Goal: Transaction & Acquisition: Purchase product/service

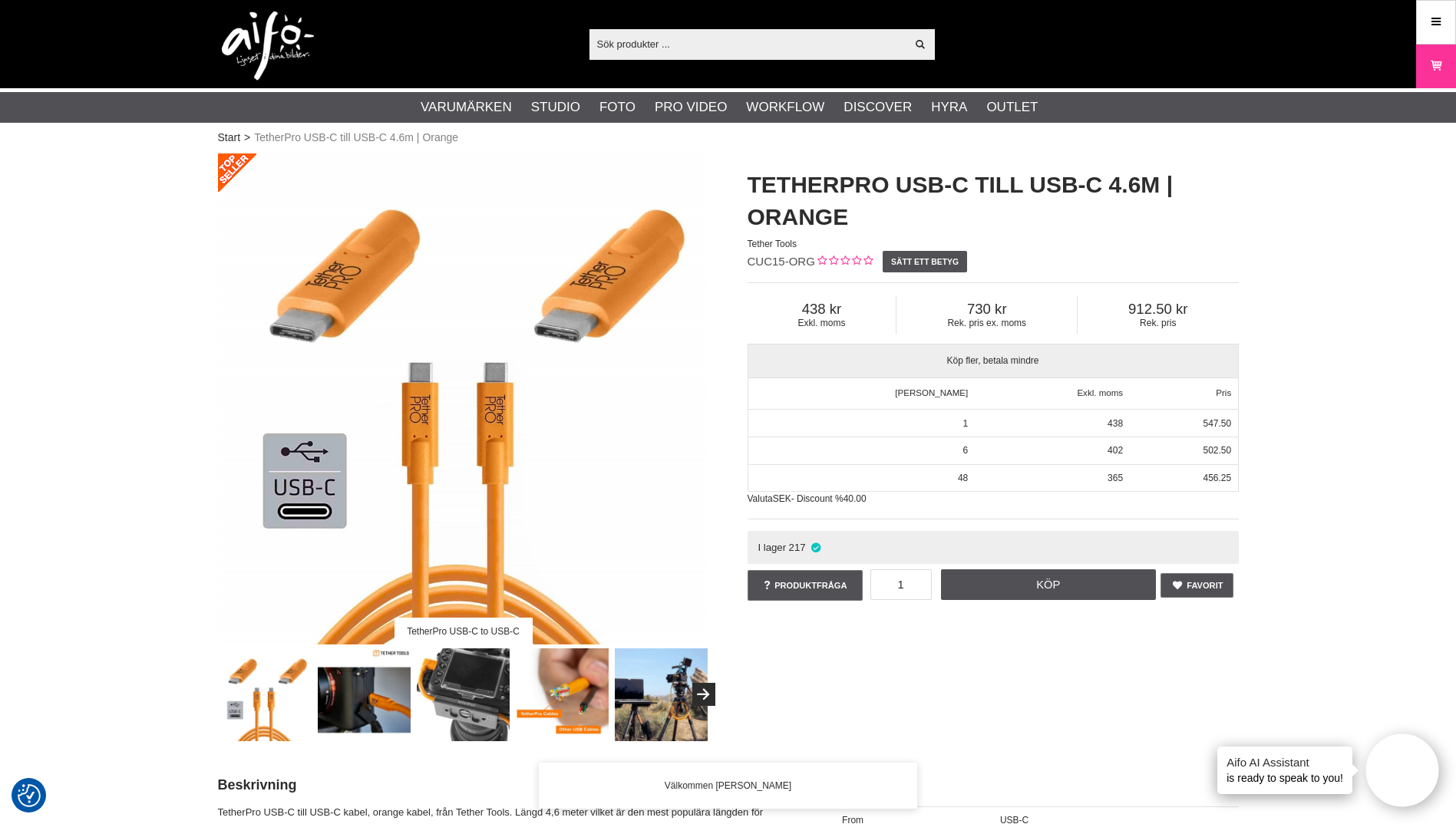
click at [729, 40] on input "text" at bounding box center [748, 43] width 317 height 23
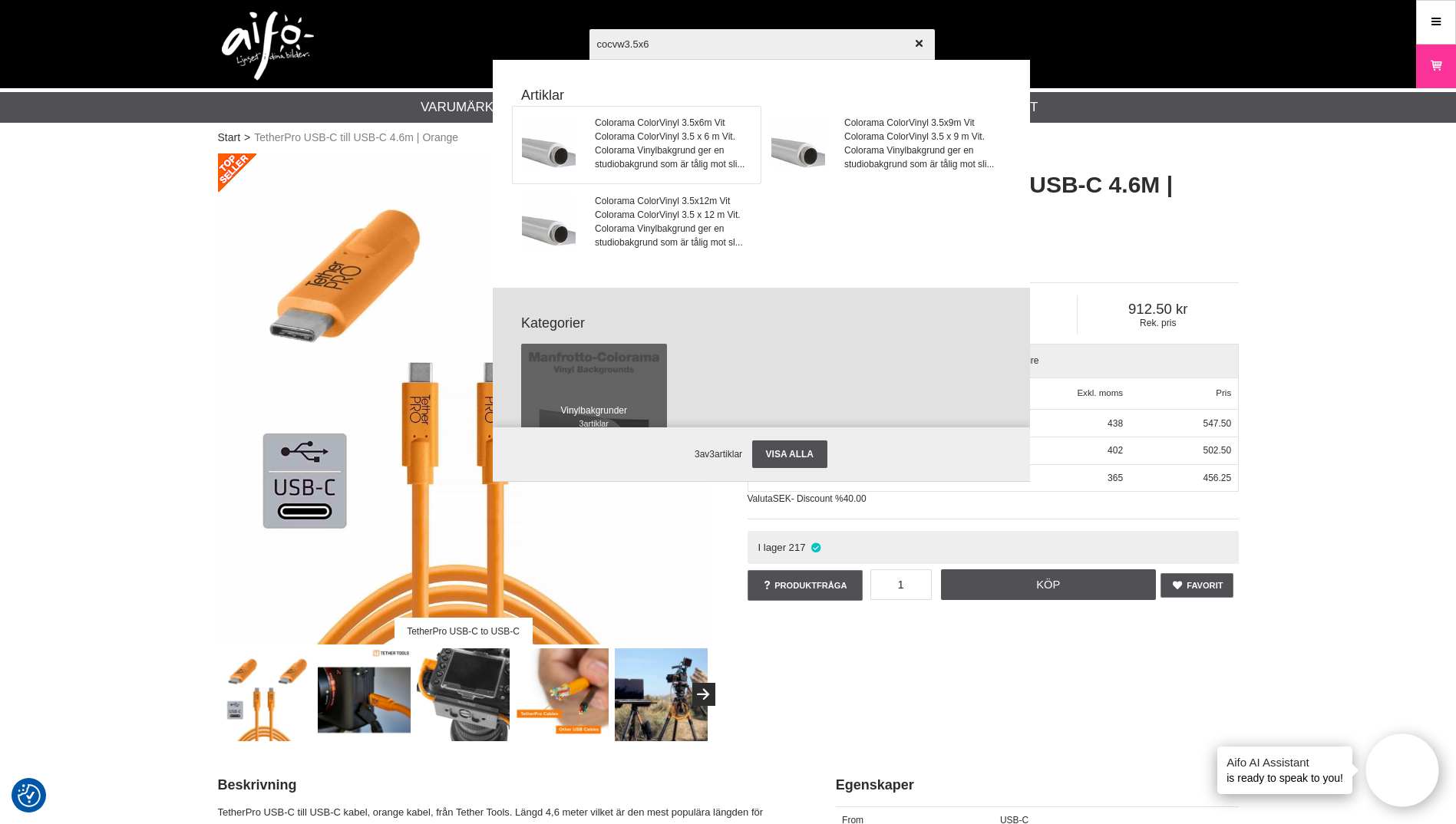
type input "cocvw3.5x6"
click at [695, 148] on span "Colorama ColorVinyl 3.5 x 6 m Vit. Colorama Vinylbakgrund ger en studiobakgrund…" at bounding box center [672, 150] width 156 height 41
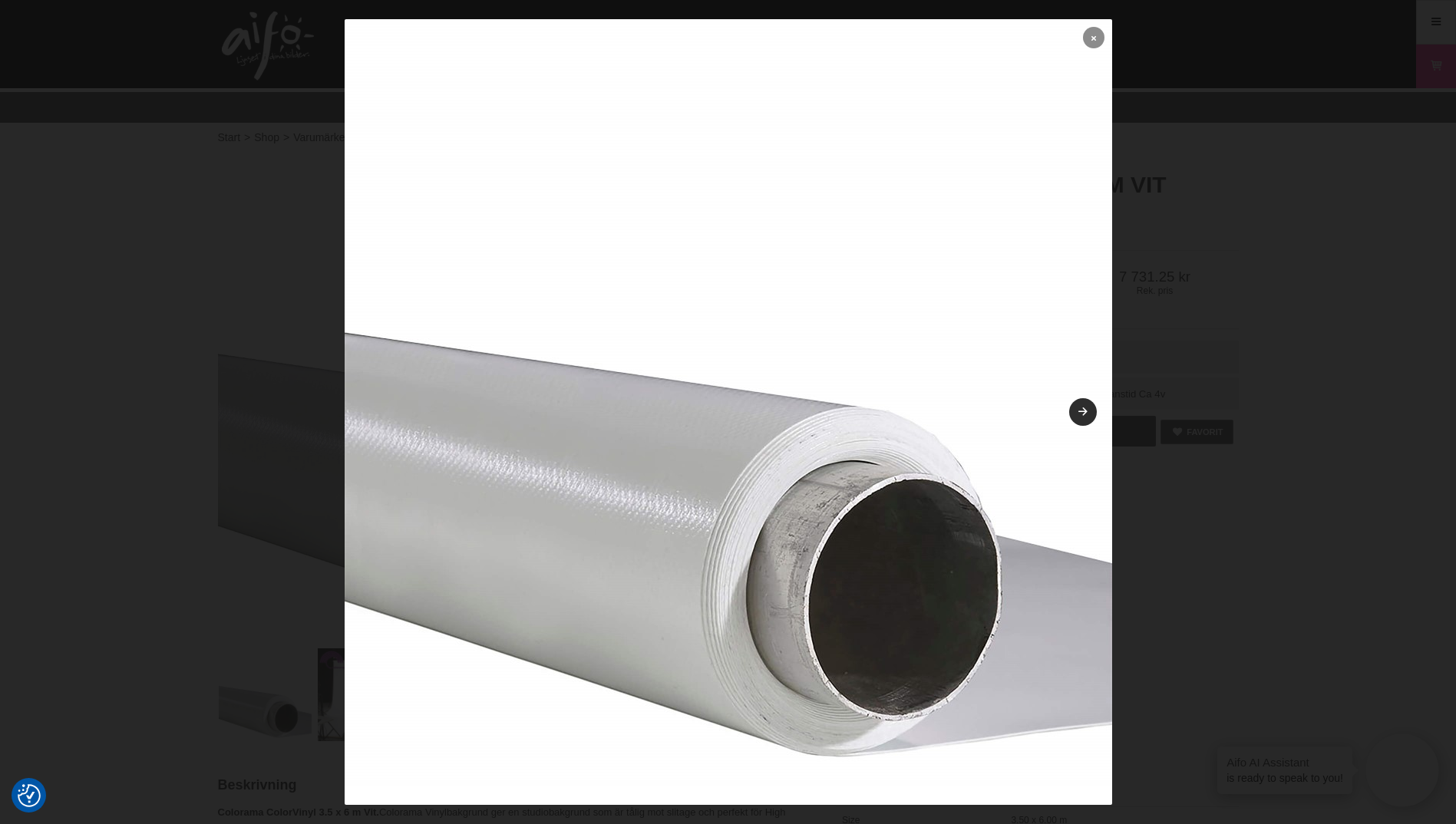
click at [1083, 35] on link at bounding box center [1094, 37] width 22 height 22
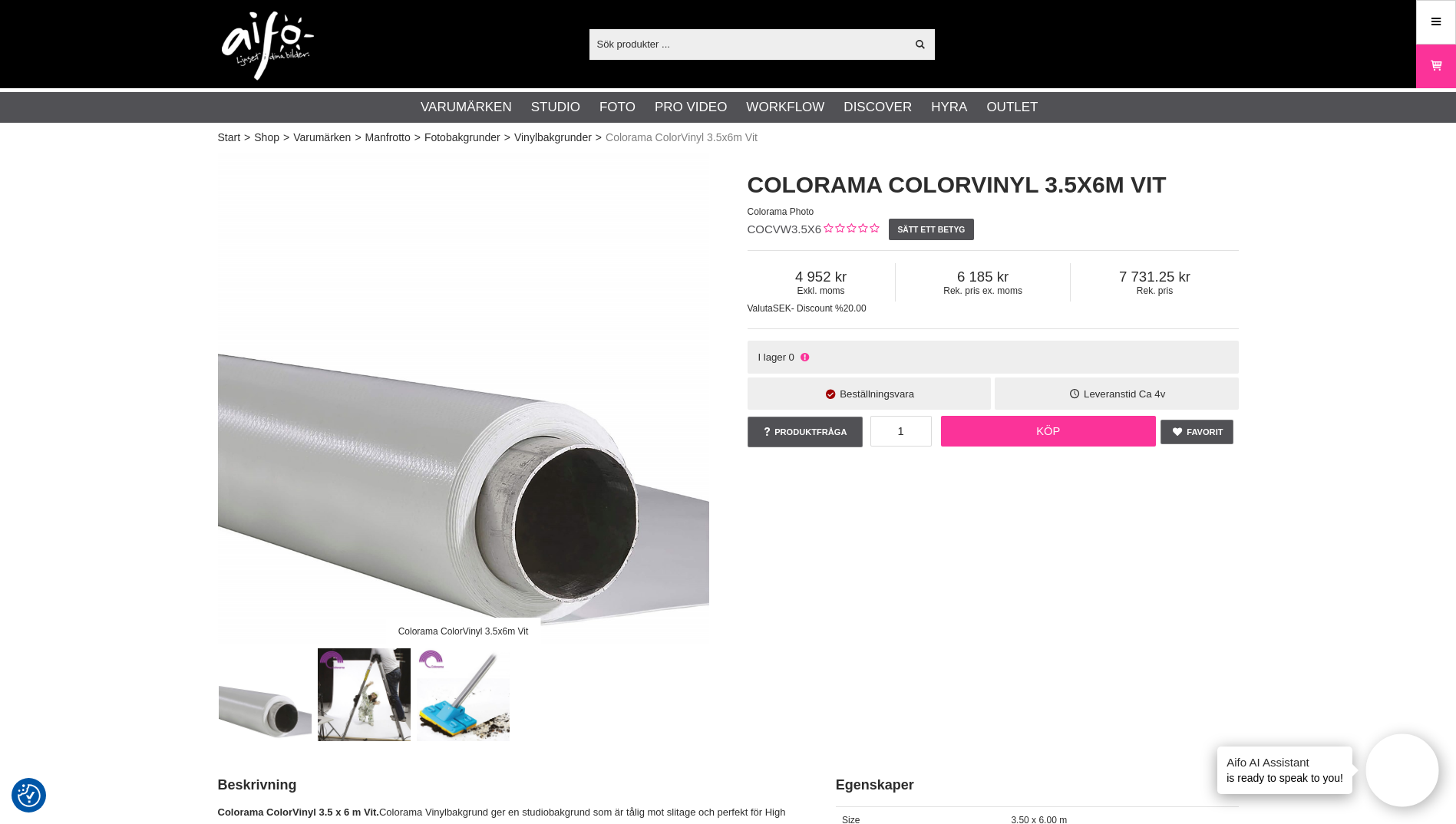
click at [1082, 435] on link "Köp" at bounding box center [1048, 431] width 215 height 30
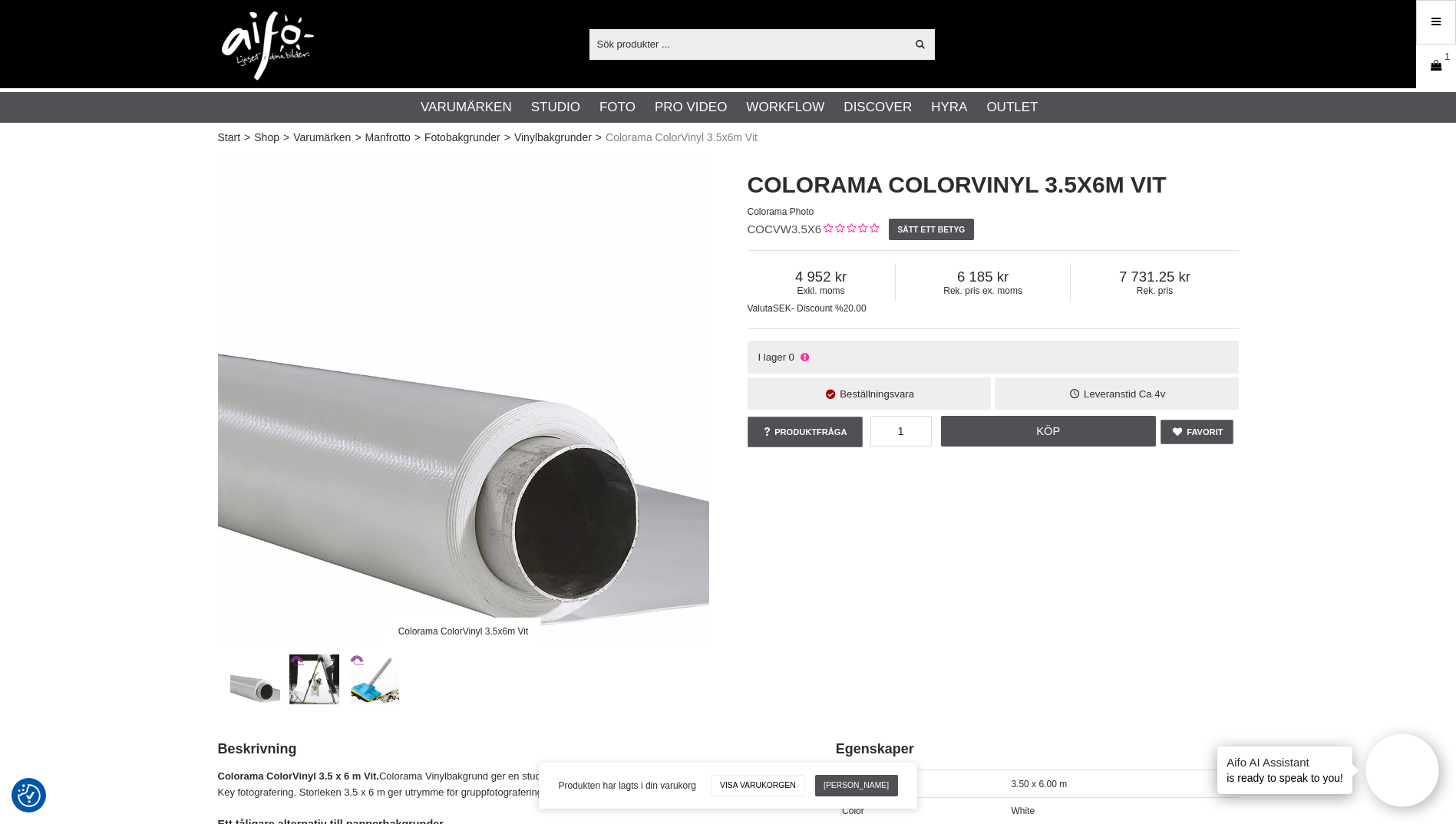
click at [1442, 61] on icon at bounding box center [1436, 66] width 16 height 17
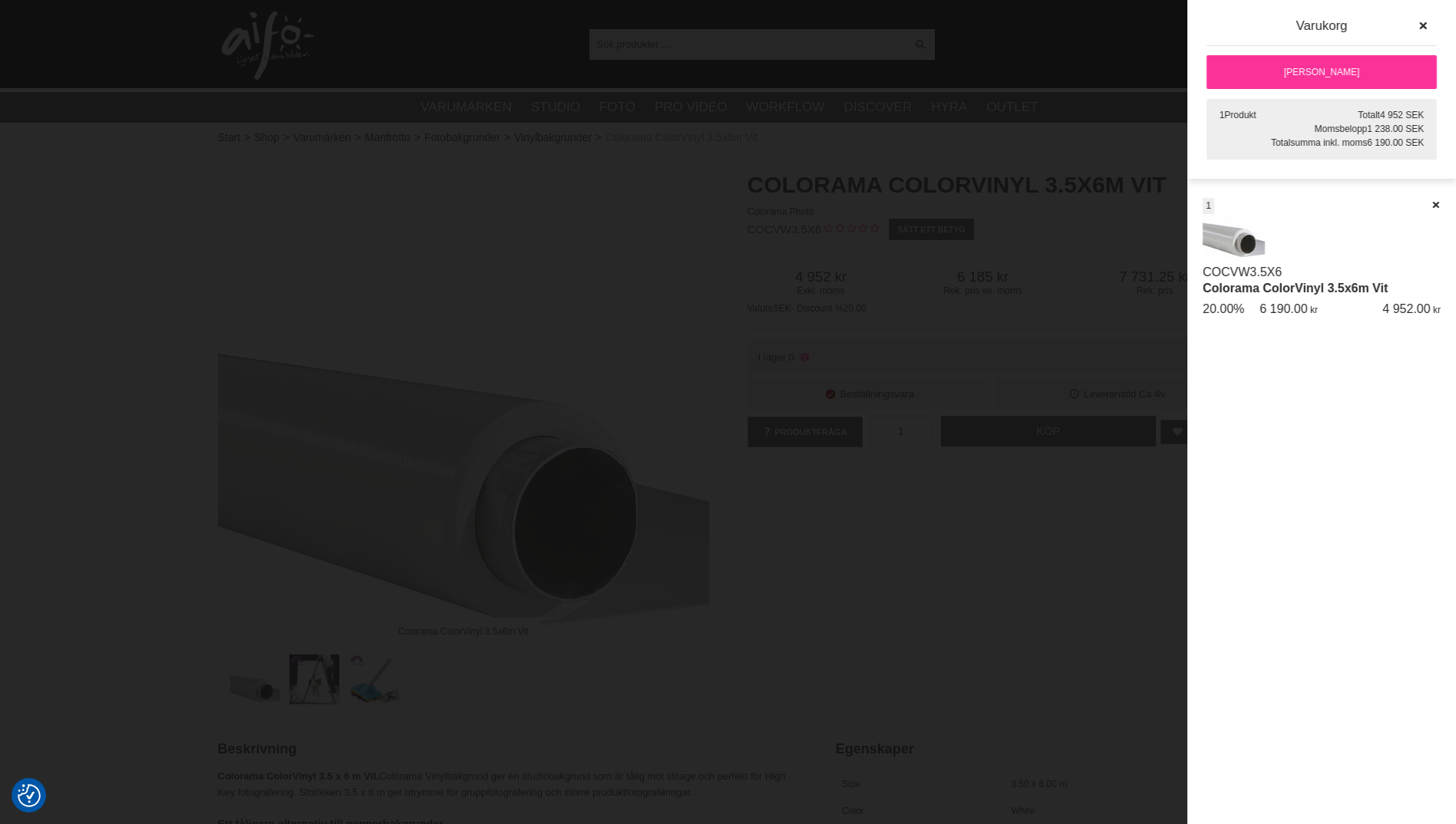
click at [1324, 70] on link "[PERSON_NAME]" at bounding box center [1322, 72] width 231 height 33
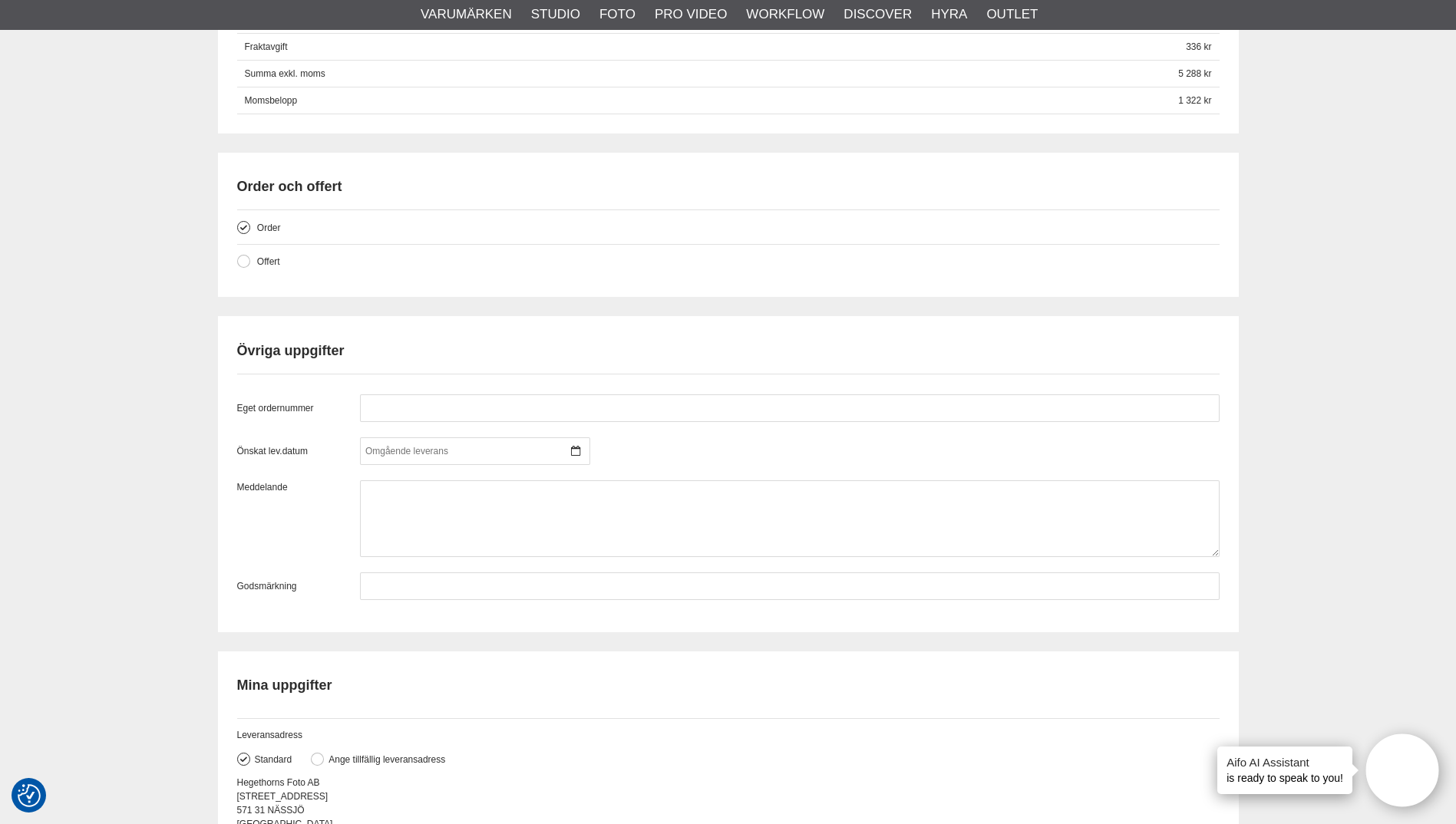
scroll to position [1075, 0]
click at [477, 396] on input "text" at bounding box center [790, 407] width 859 height 27
type input "W33031"
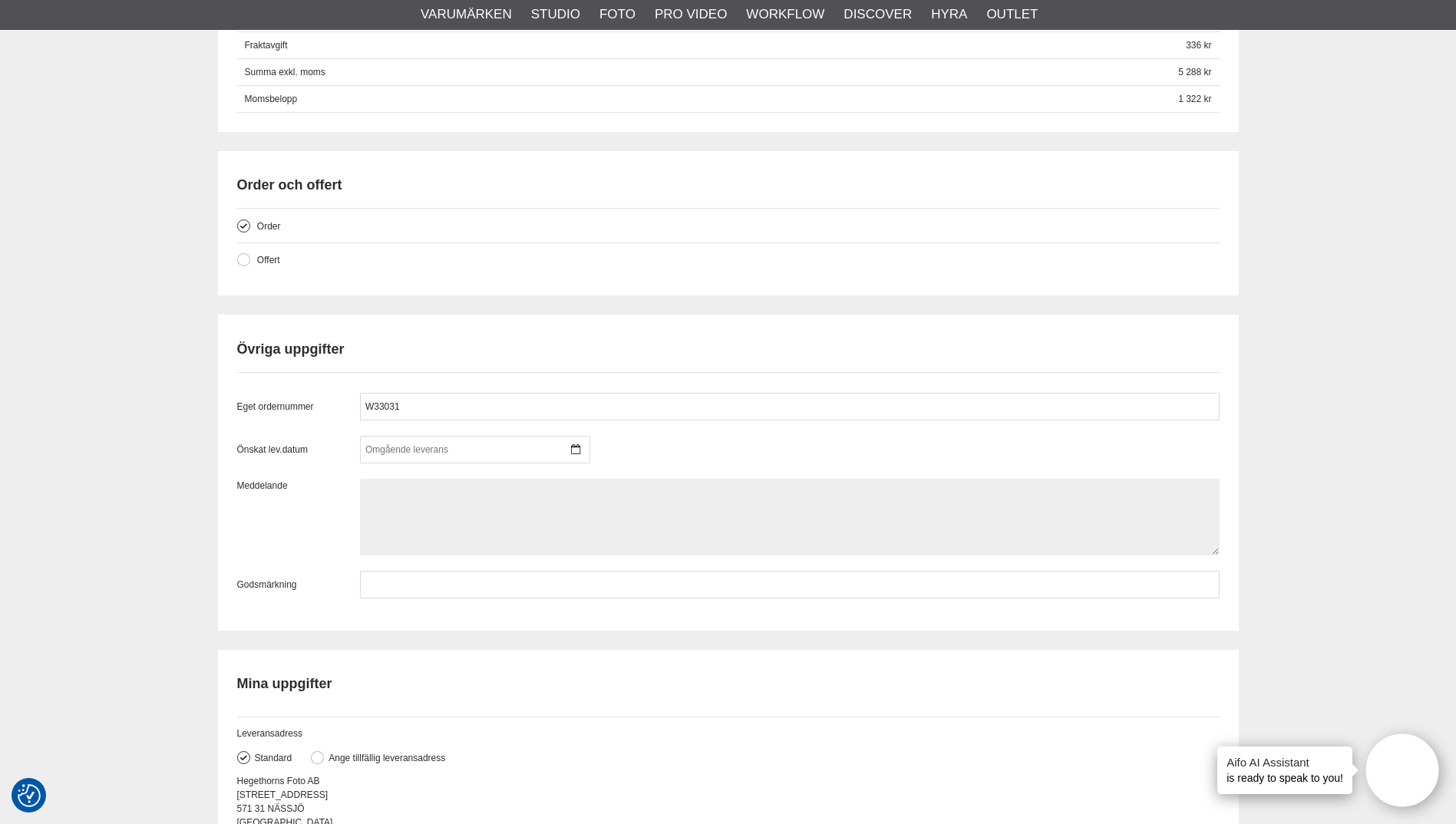
click at [469, 495] on textarea at bounding box center [790, 517] width 859 height 77
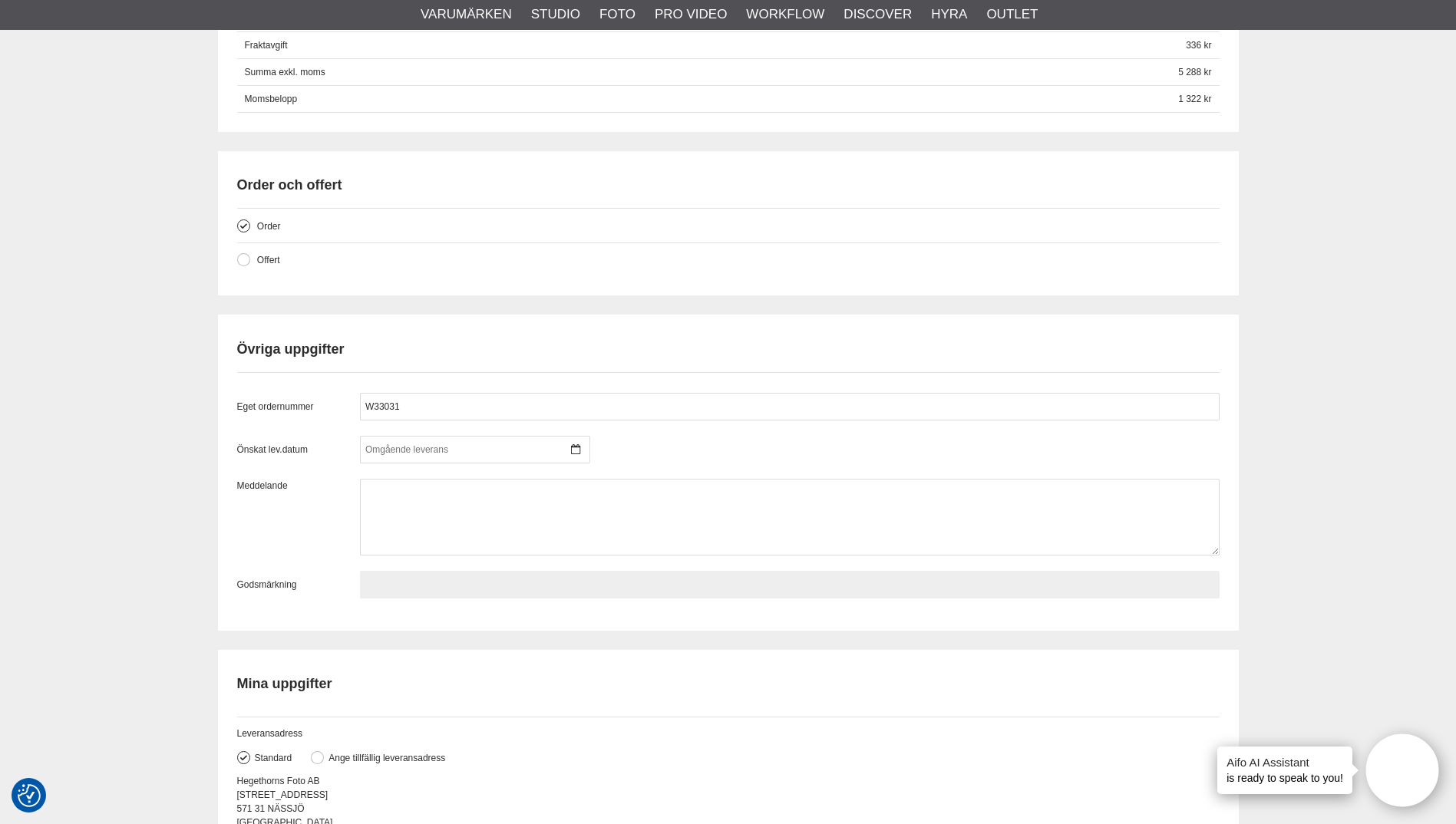
click at [487, 585] on input "text" at bounding box center [790, 585] width 859 height 27
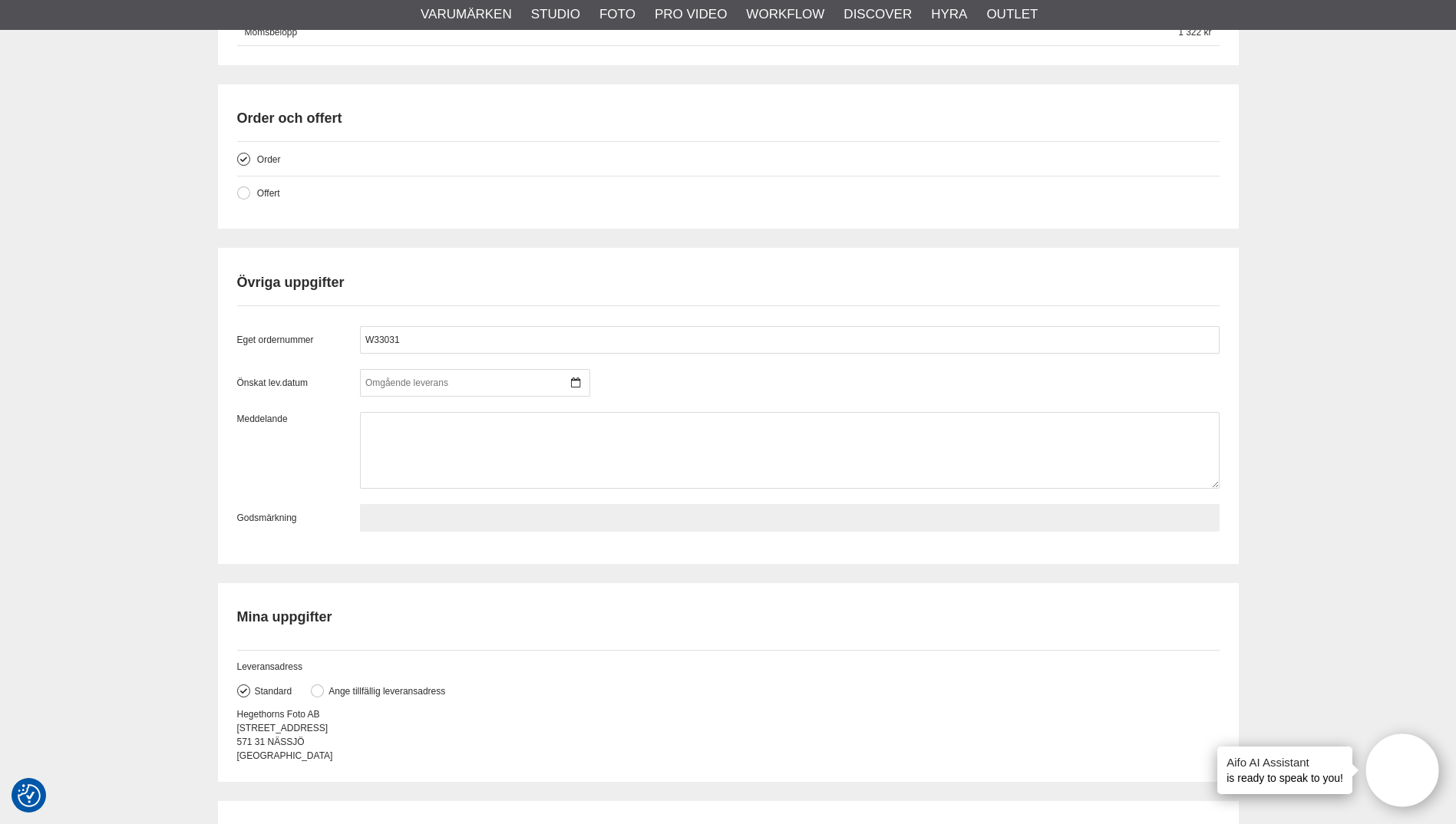
scroll to position [1382, 0]
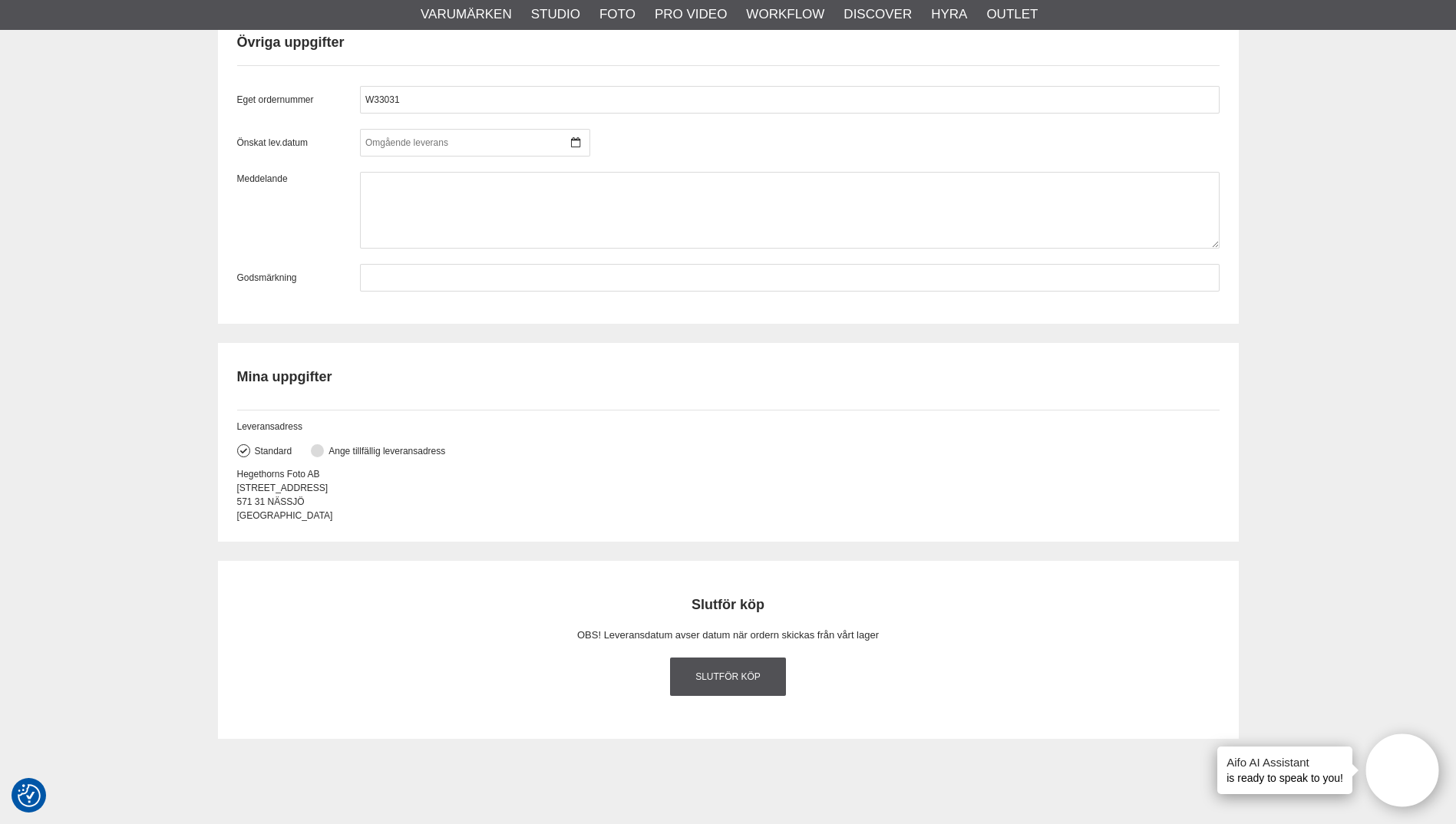
click at [328, 450] on label "Ange tillfällig leveransadress" at bounding box center [385, 451] width 122 height 11
click at [0, 0] on input "Ange tillfällig leveransadress" at bounding box center [0, 0] width 0 height 0
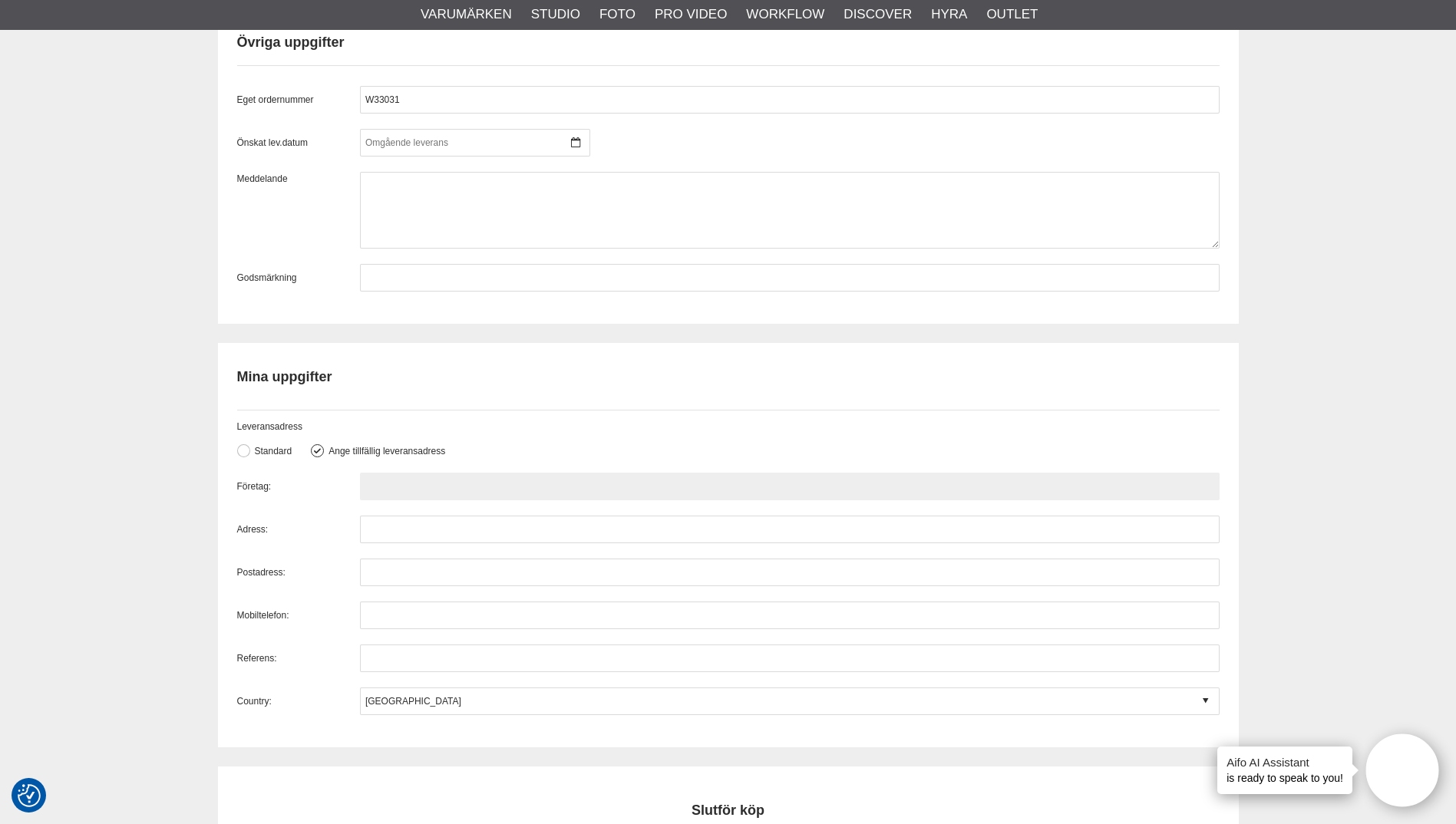
click at [404, 478] on input "text" at bounding box center [790, 487] width 859 height 27
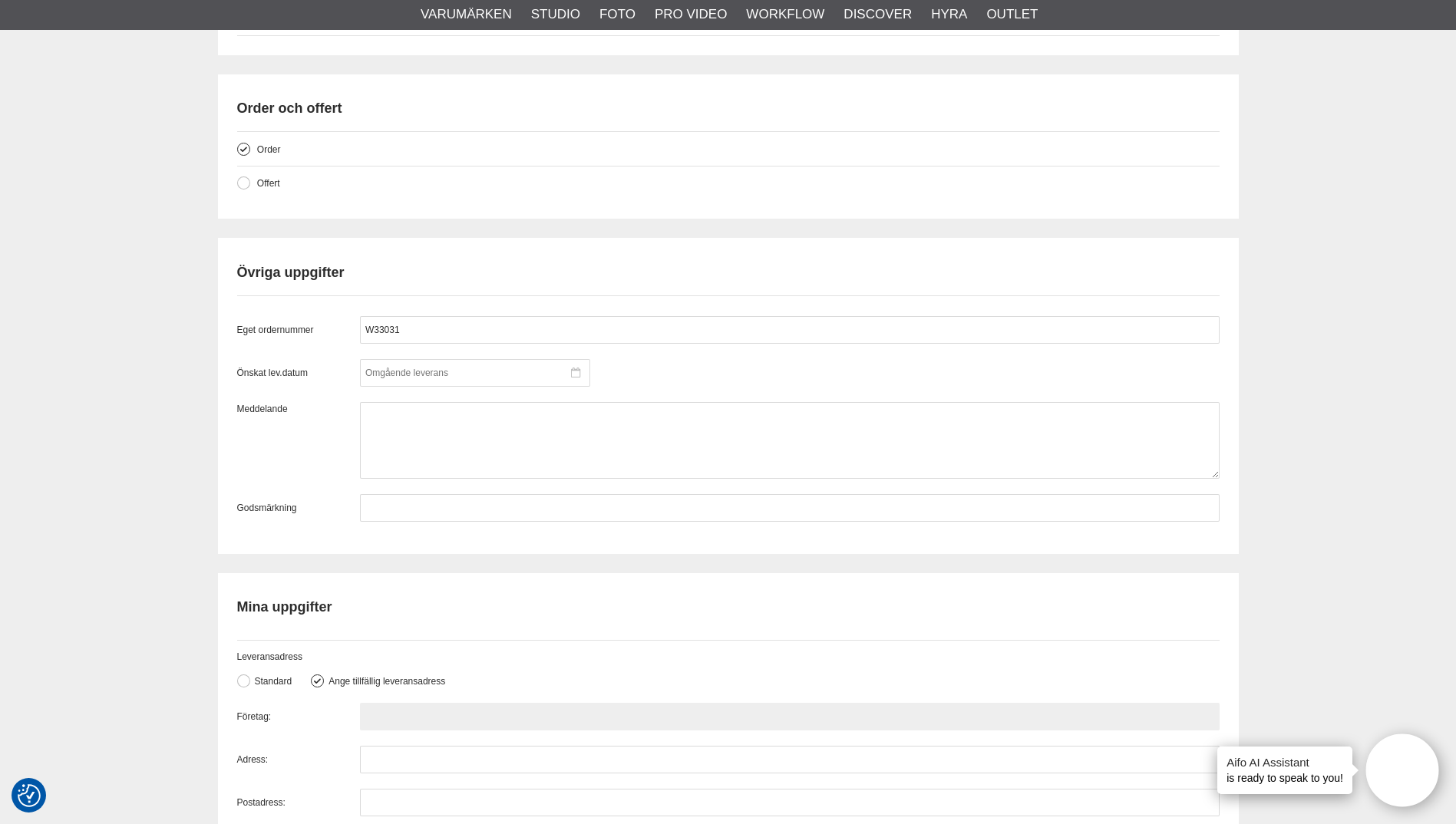
scroll to position [1228, 0]
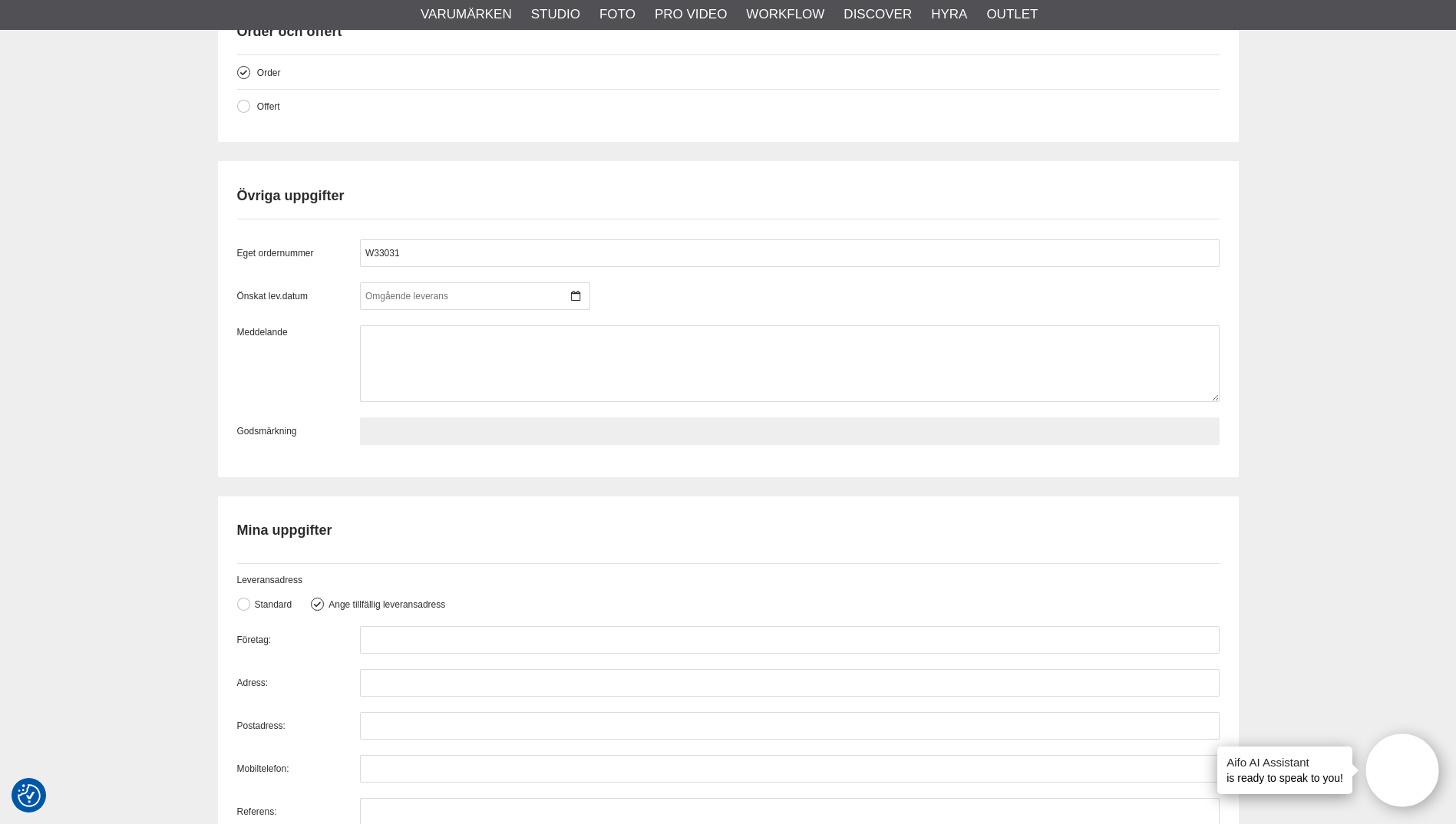
click at [504, 424] on input "text" at bounding box center [790, 432] width 859 height 27
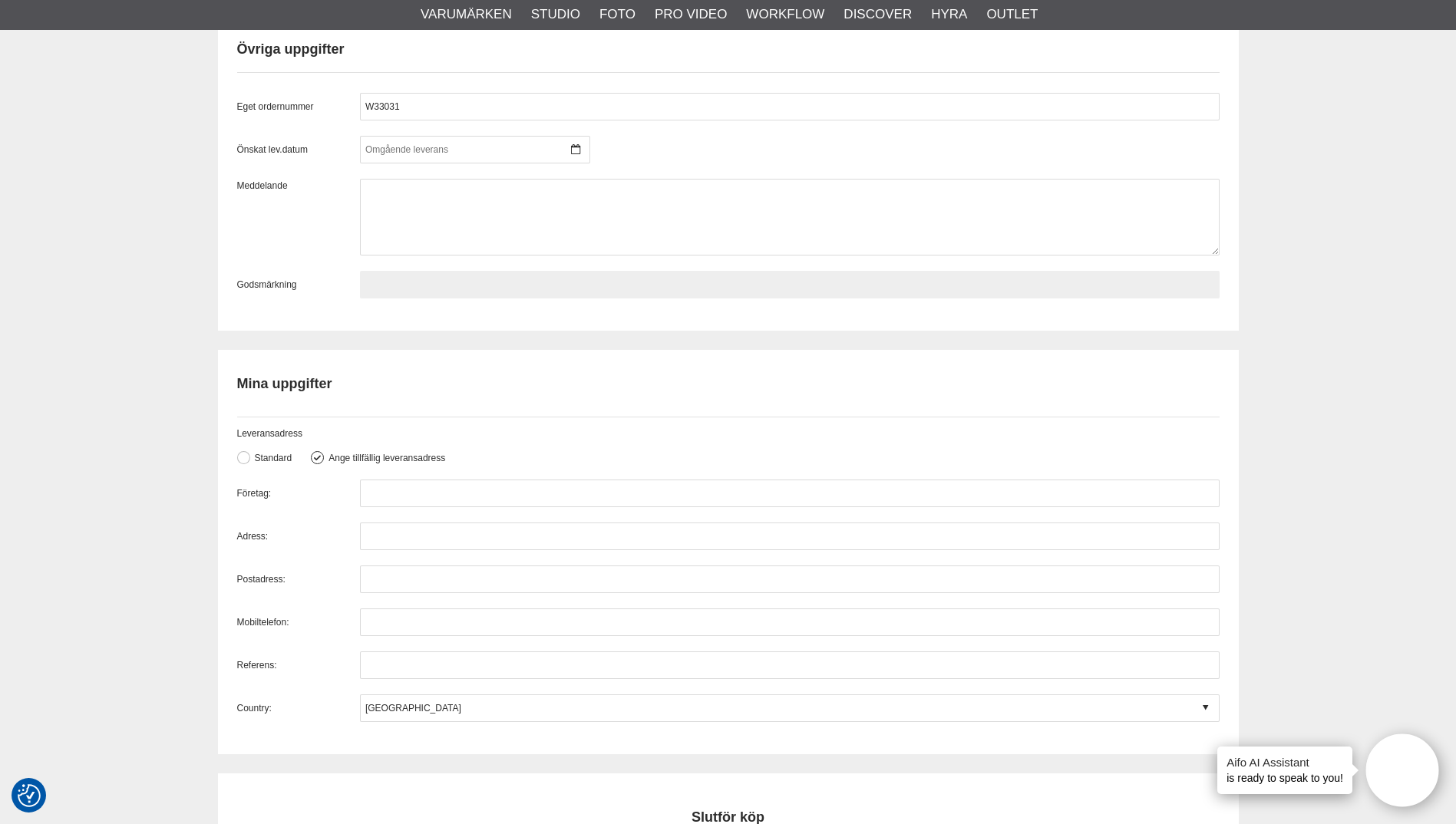
scroll to position [1459, 0]
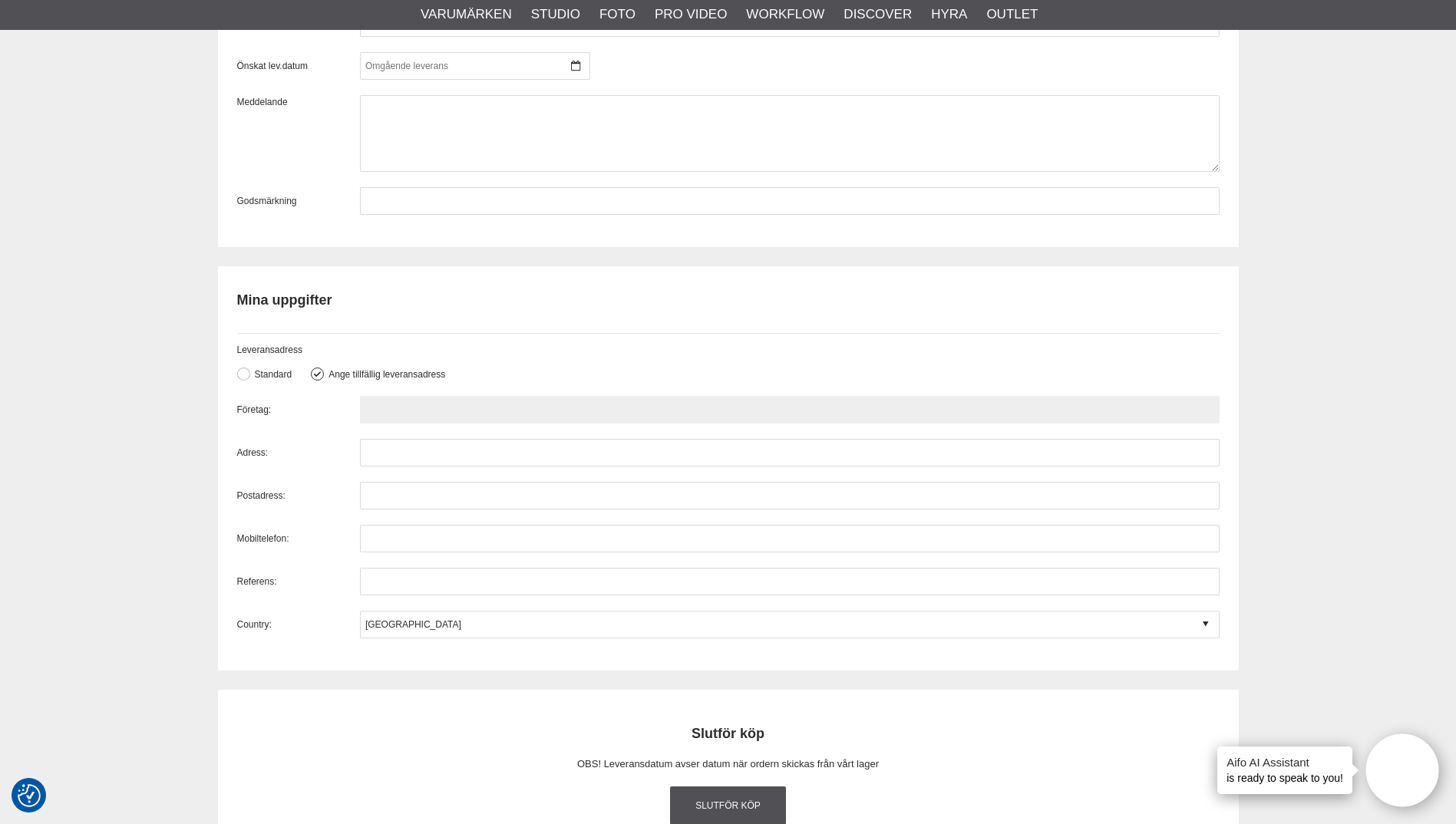
click at [472, 411] on input "text" at bounding box center [790, 410] width 859 height 27
drag, startPoint x: 451, startPoint y: 408, endPoint x: 439, endPoint y: 410, distance: 12.2
click at [450, 408] on input "text" at bounding box center [790, 410] width 859 height 27
paste input "David Vogeler"
type input "David Vogeler"
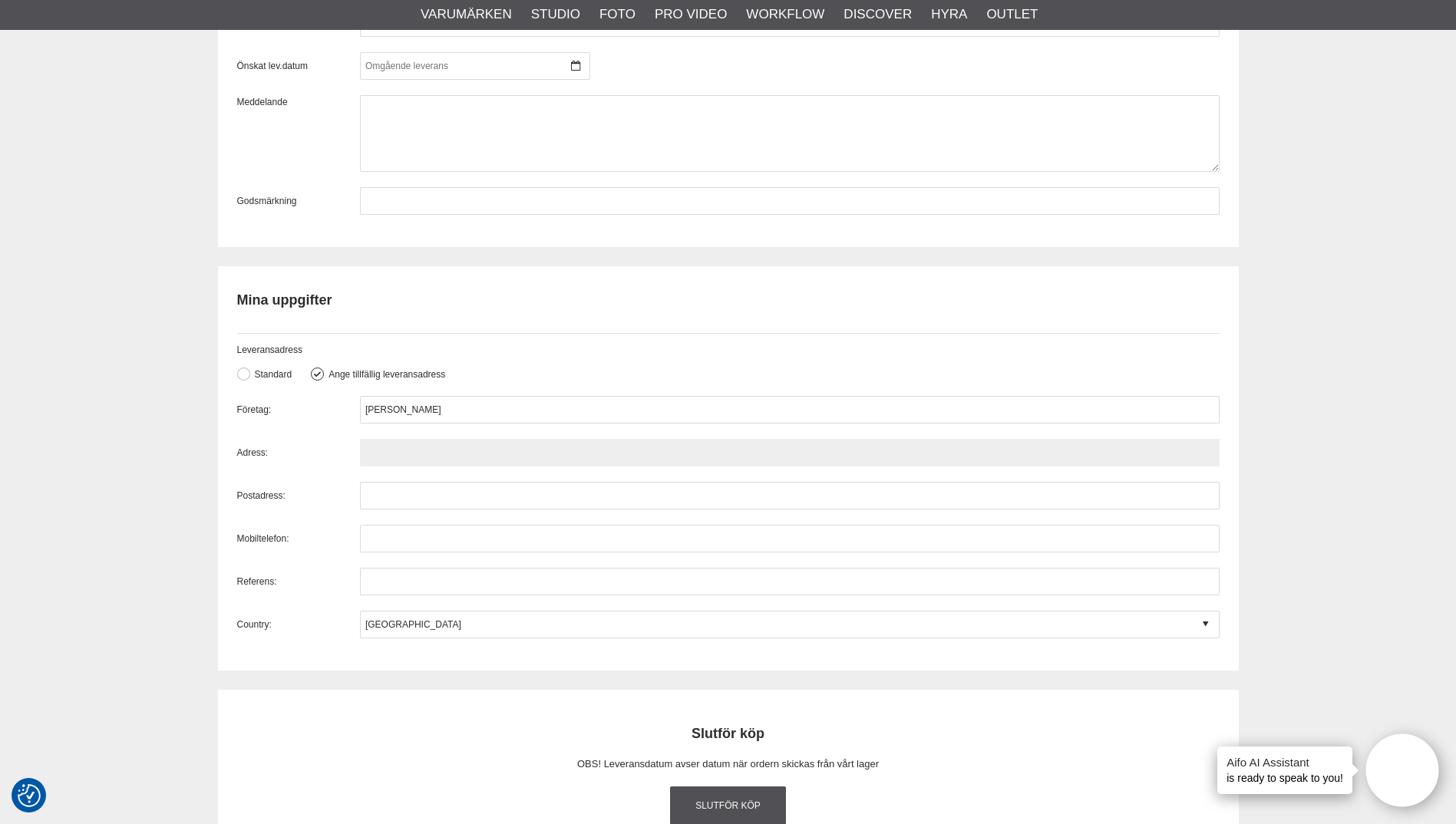
drag, startPoint x: 507, startPoint y: 450, endPoint x: 718, endPoint y: 452, distance: 211.0
click at [507, 450] on input "text" at bounding box center [790, 453] width 859 height 27
click at [423, 449] on input "text" at bounding box center [790, 453] width 859 height 27
paste input "Bälinge Svista 55"
type input "Bälinge Svista 55"
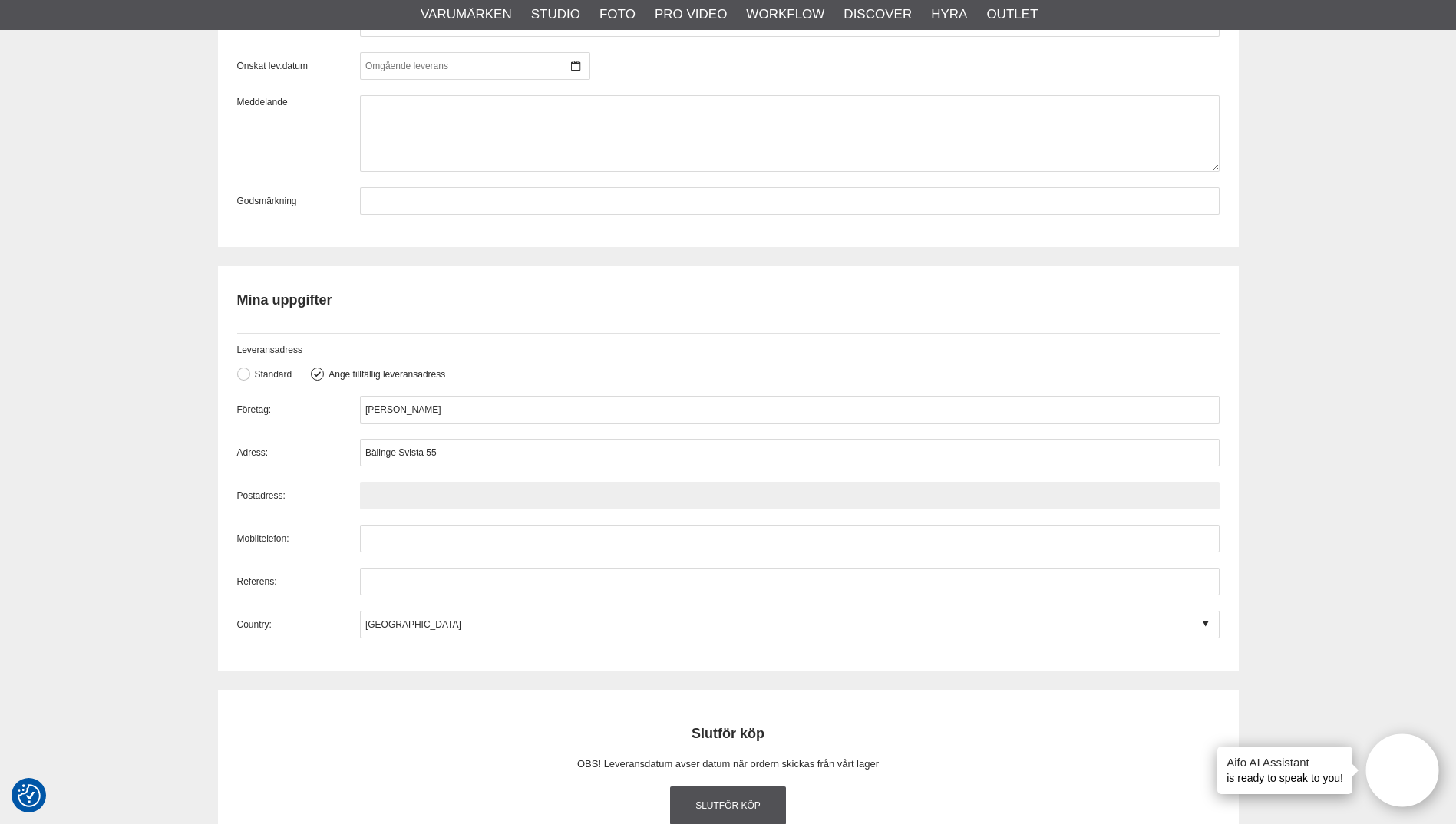
click at [382, 489] on input "text" at bounding box center [790, 495] width 859 height 27
paste input "75593 UPPSALA"
type input "75593 UPPSALA"
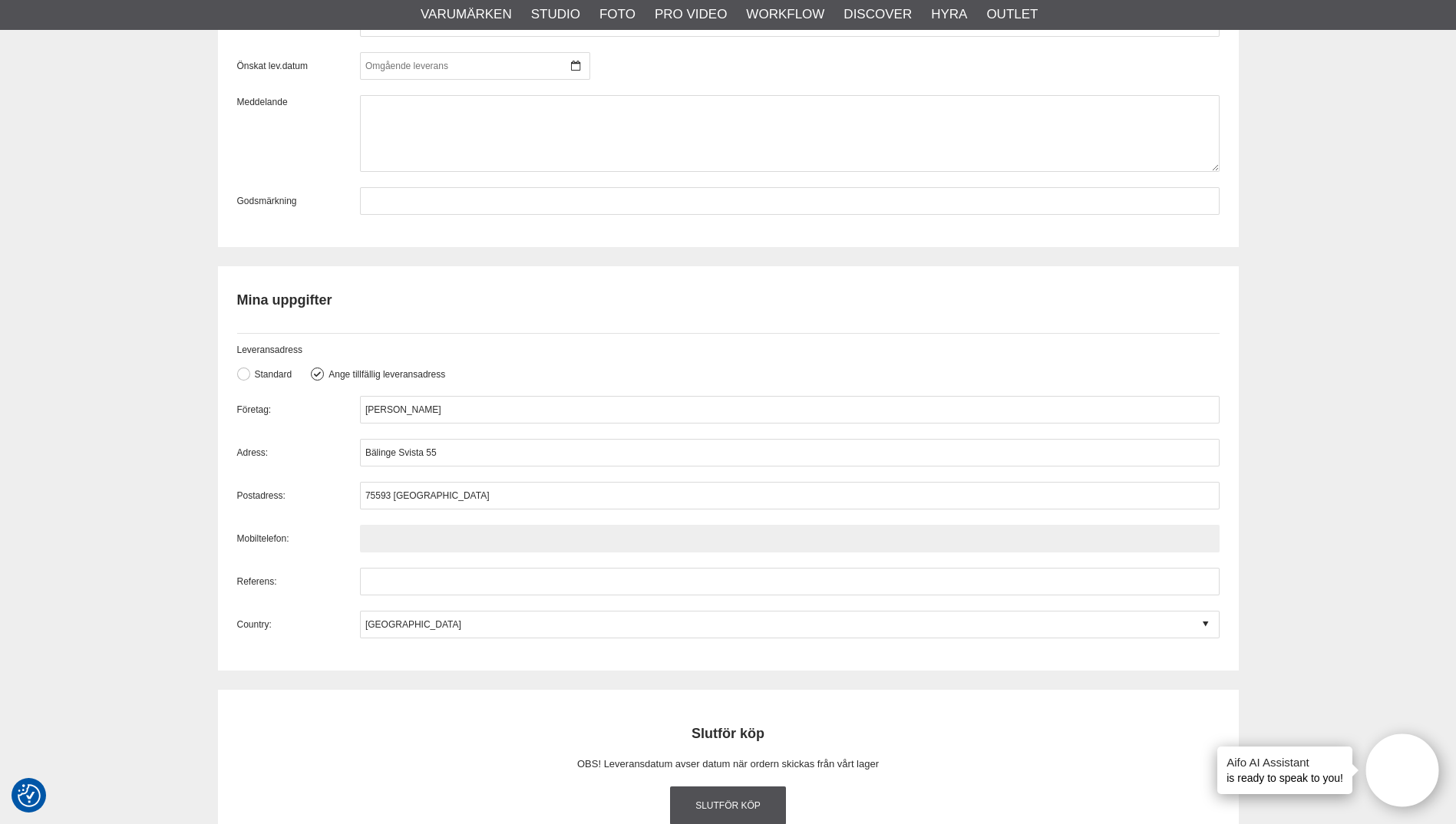
drag, startPoint x: 519, startPoint y: 538, endPoint x: 530, endPoint y: 538, distance: 11.0
click at [519, 538] on input "text" at bounding box center [790, 539] width 859 height 27
click at [485, 535] on input "text" at bounding box center [790, 539] width 859 height 27
click at [461, 536] on input "text" at bounding box center [790, 539] width 859 height 27
paste input "+46702762262"
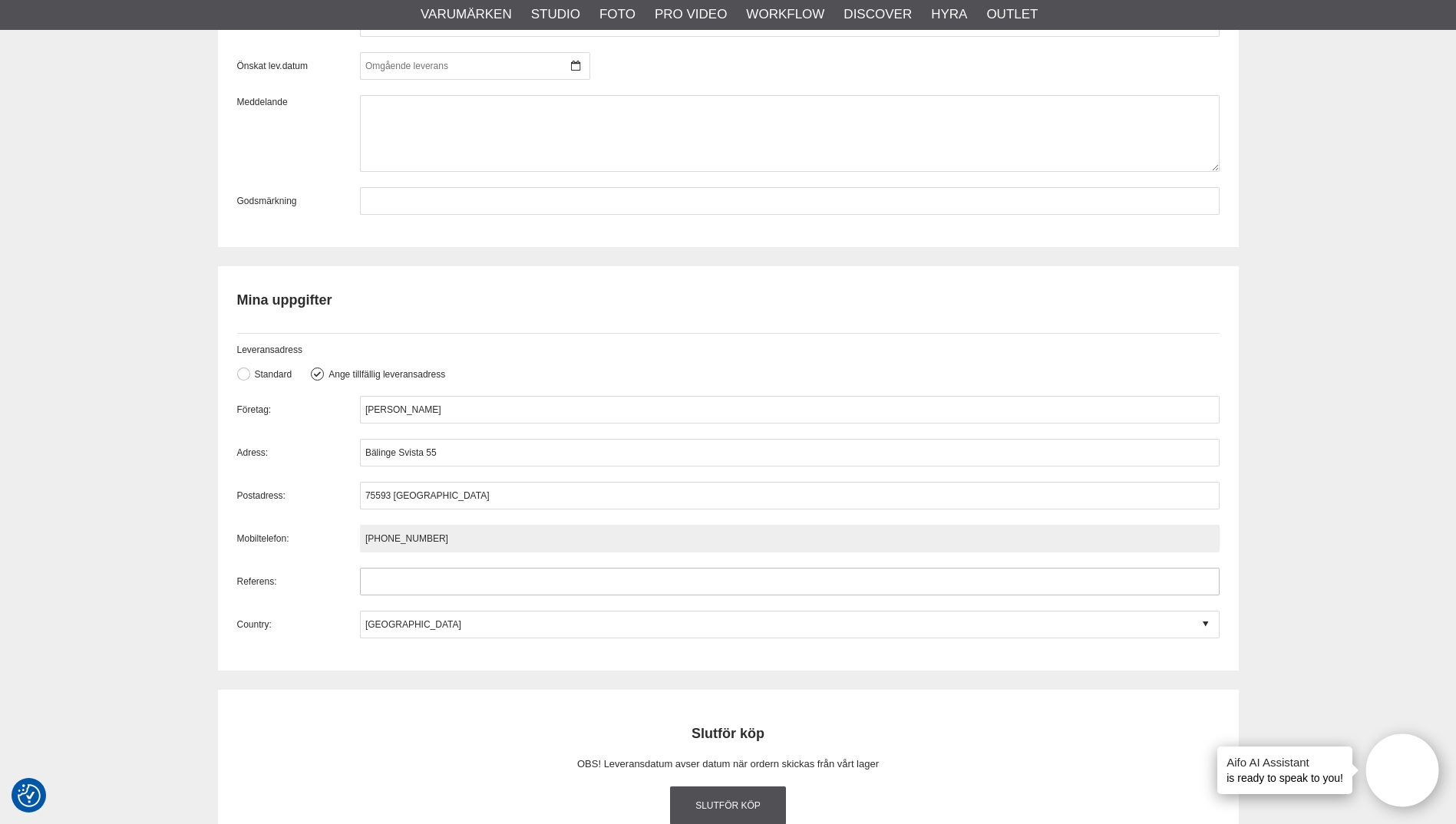
type input "+46702762262"
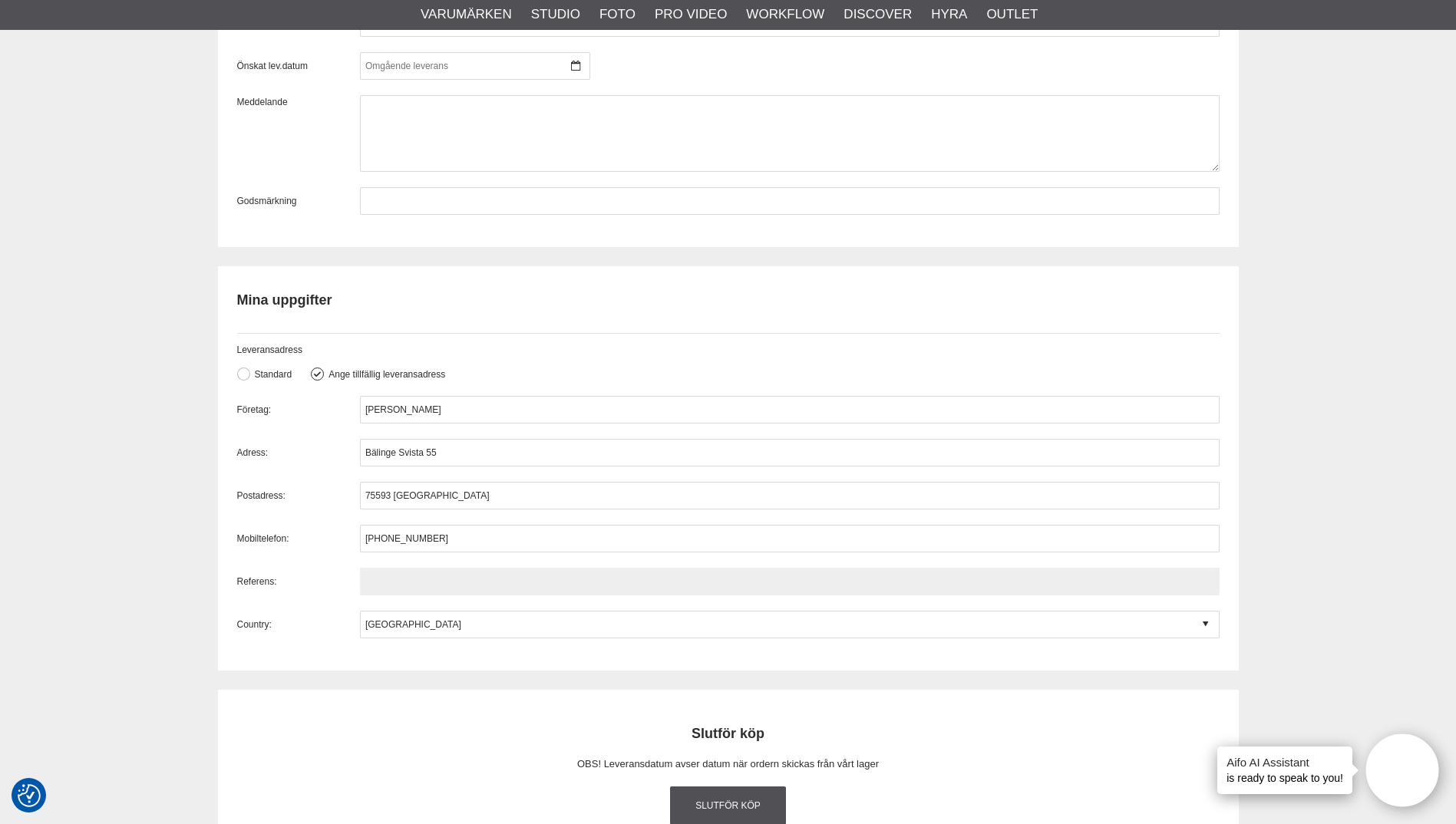
click at [452, 579] on input "text" at bounding box center [790, 582] width 859 height 27
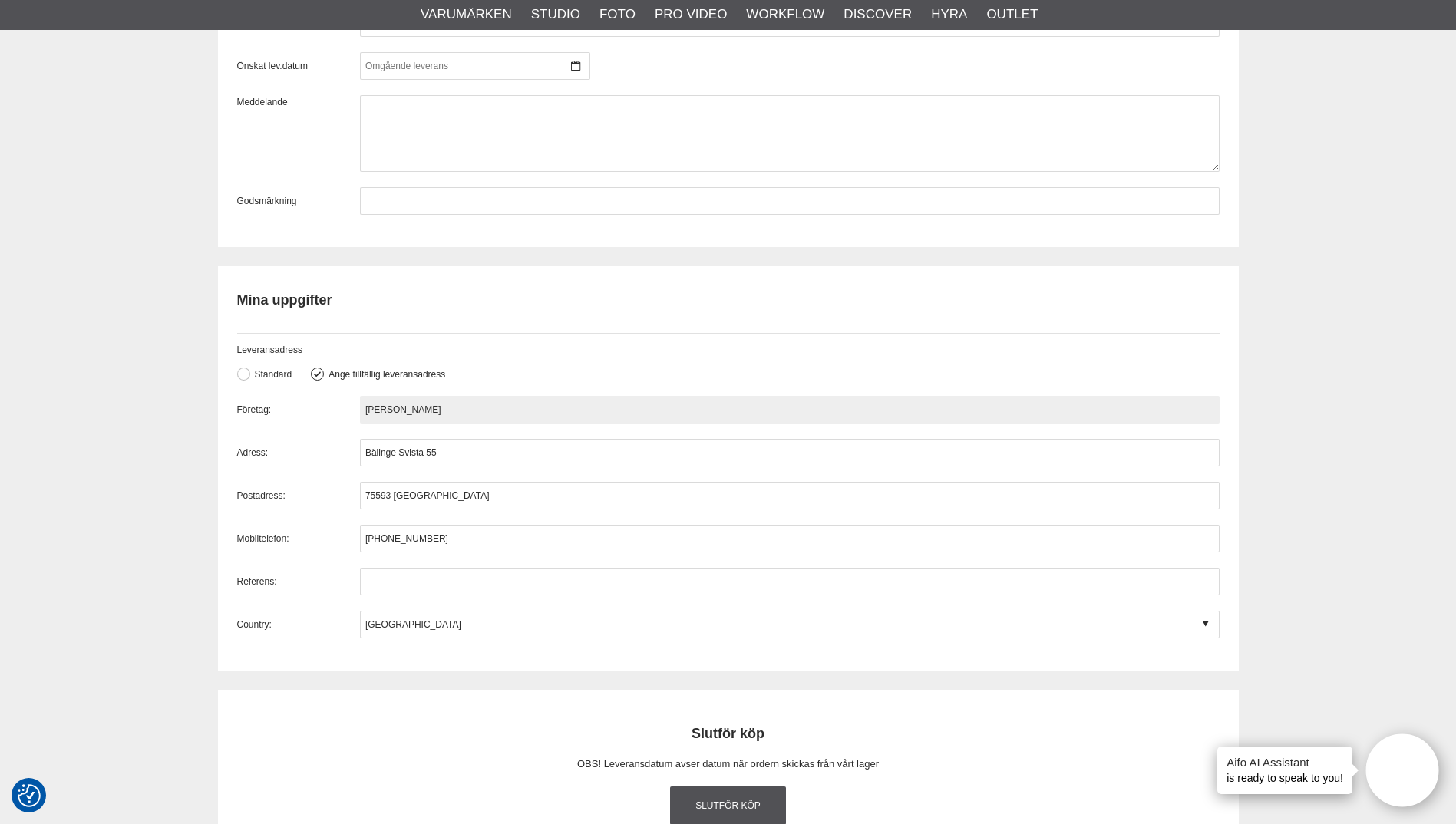
drag, startPoint x: 445, startPoint y: 412, endPoint x: 350, endPoint y: 403, distance: 95.4
click at [350, 403] on div "Företag: David Vogeler" at bounding box center [729, 410] width 983 height 27
drag, startPoint x: 379, startPoint y: 404, endPoint x: 387, endPoint y: 405, distance: 8.1
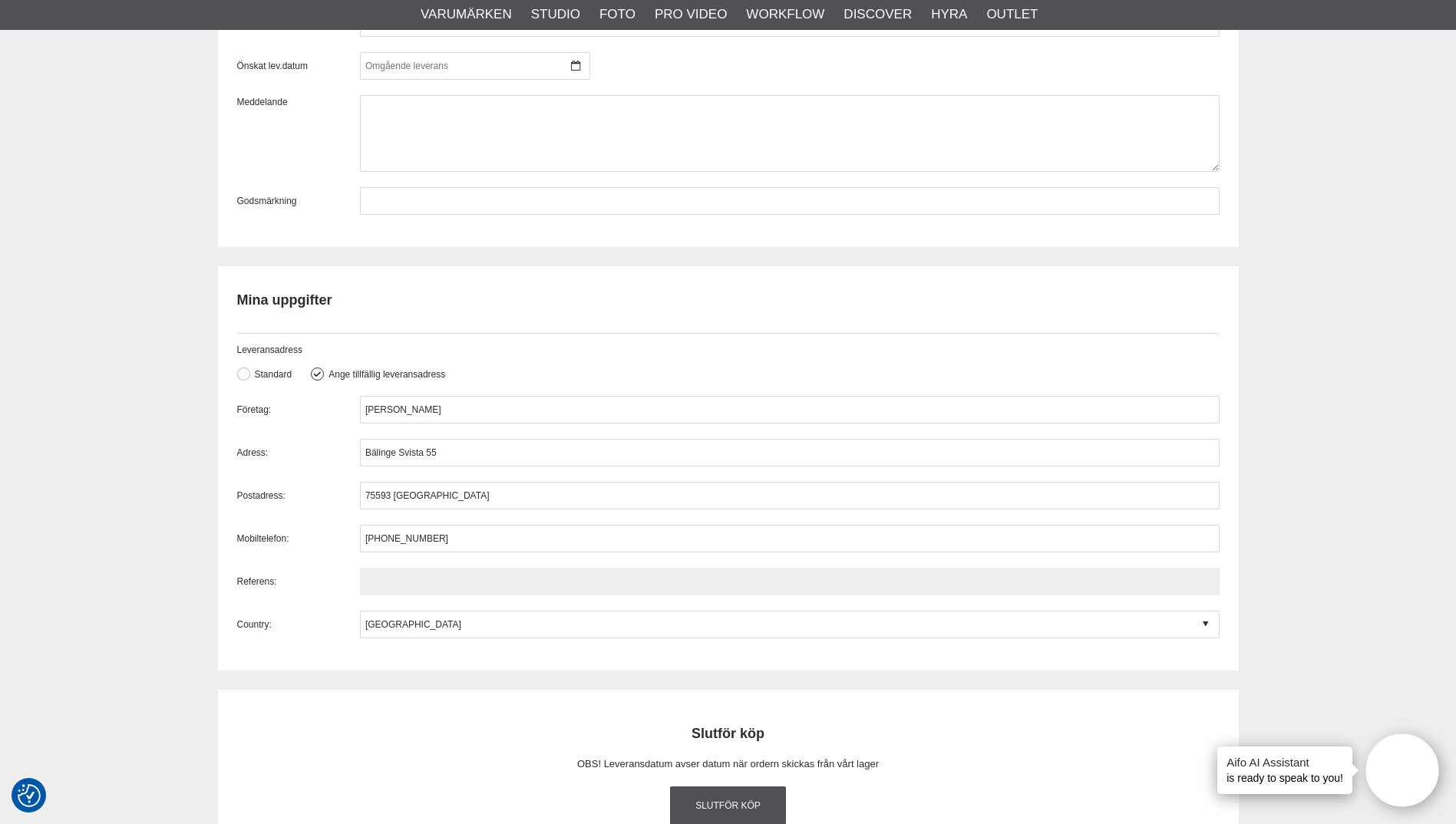
click at [397, 576] on input "text" at bounding box center [790, 582] width 859 height 27
paste input "David Vogeler"
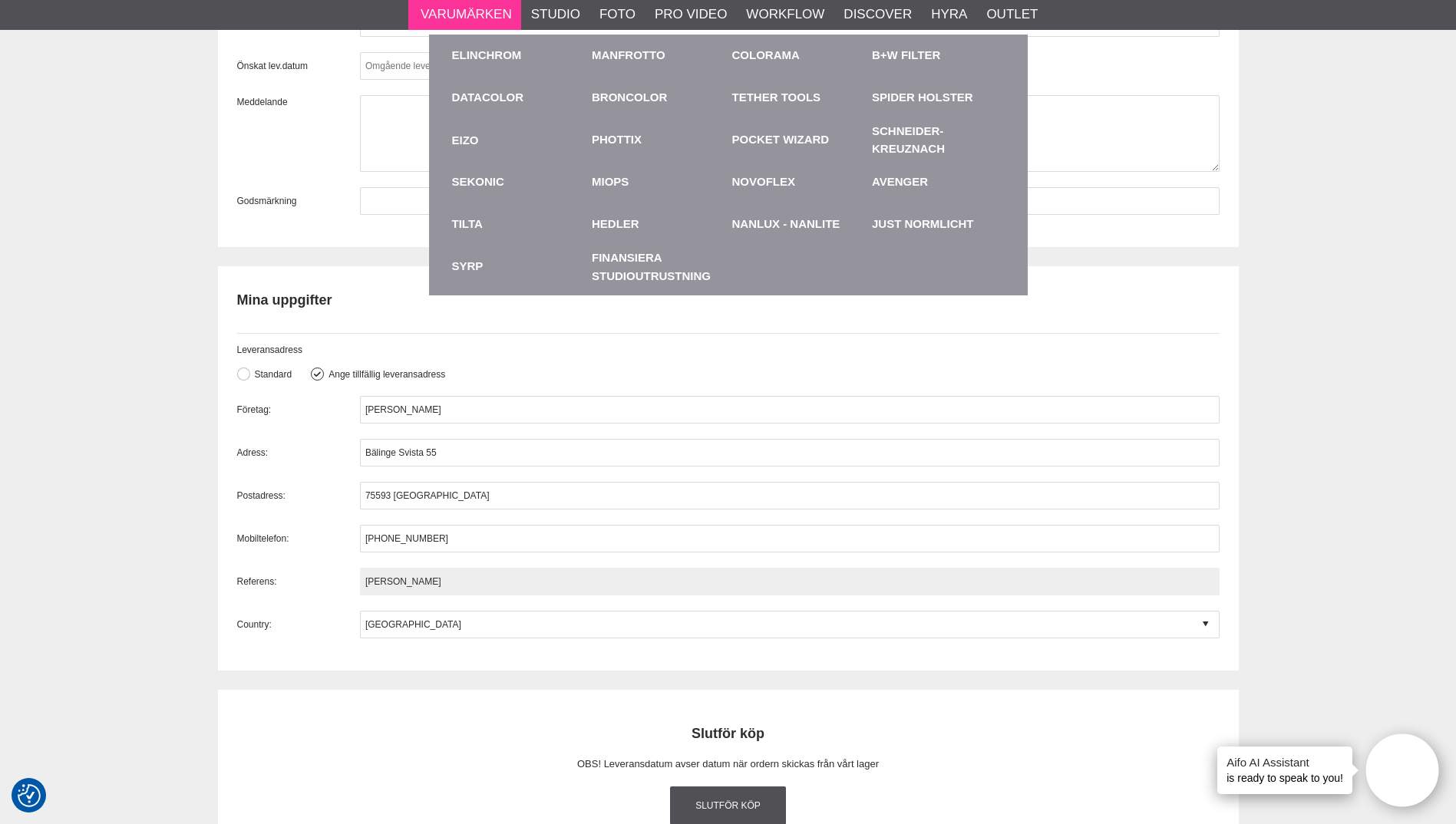
type input "David Vogeler"
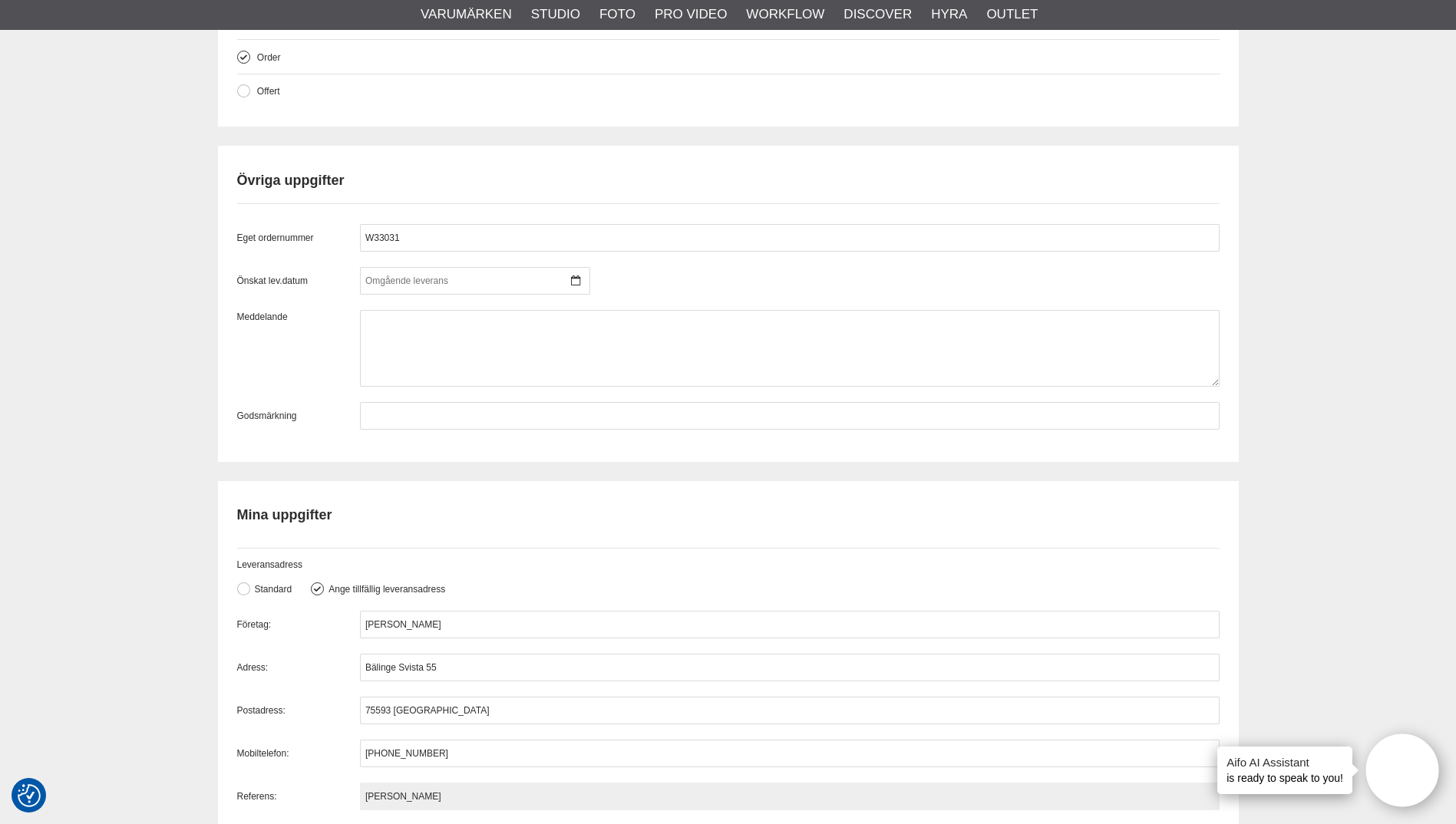
scroll to position [1152, 0]
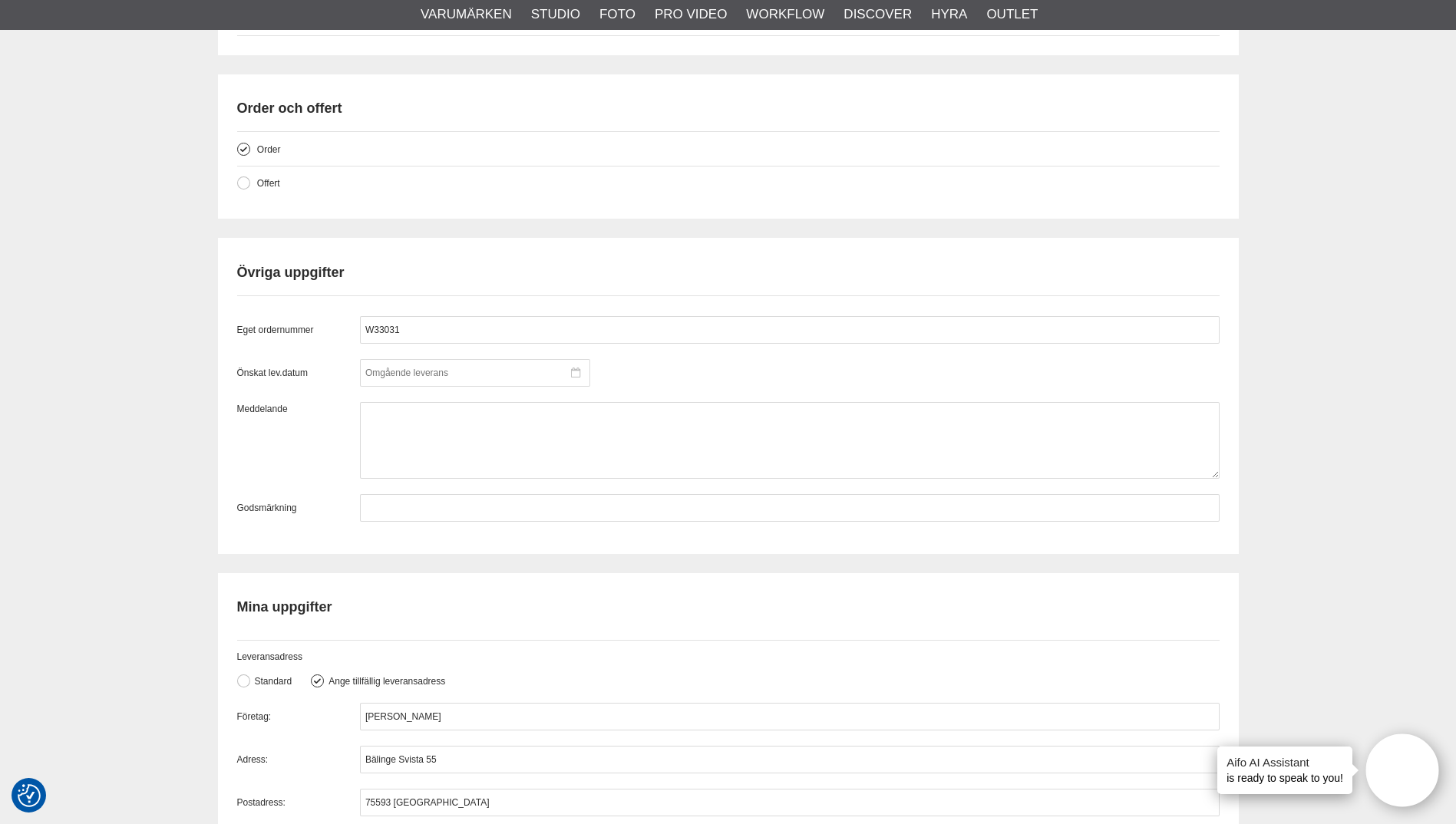
click at [567, 366] on div at bounding box center [475, 373] width 231 height 27
click at [772, 357] on div "Eget ordernummer W33031 Önskat lev.datum Meddelande Godsmärkning" at bounding box center [729, 419] width 983 height 206
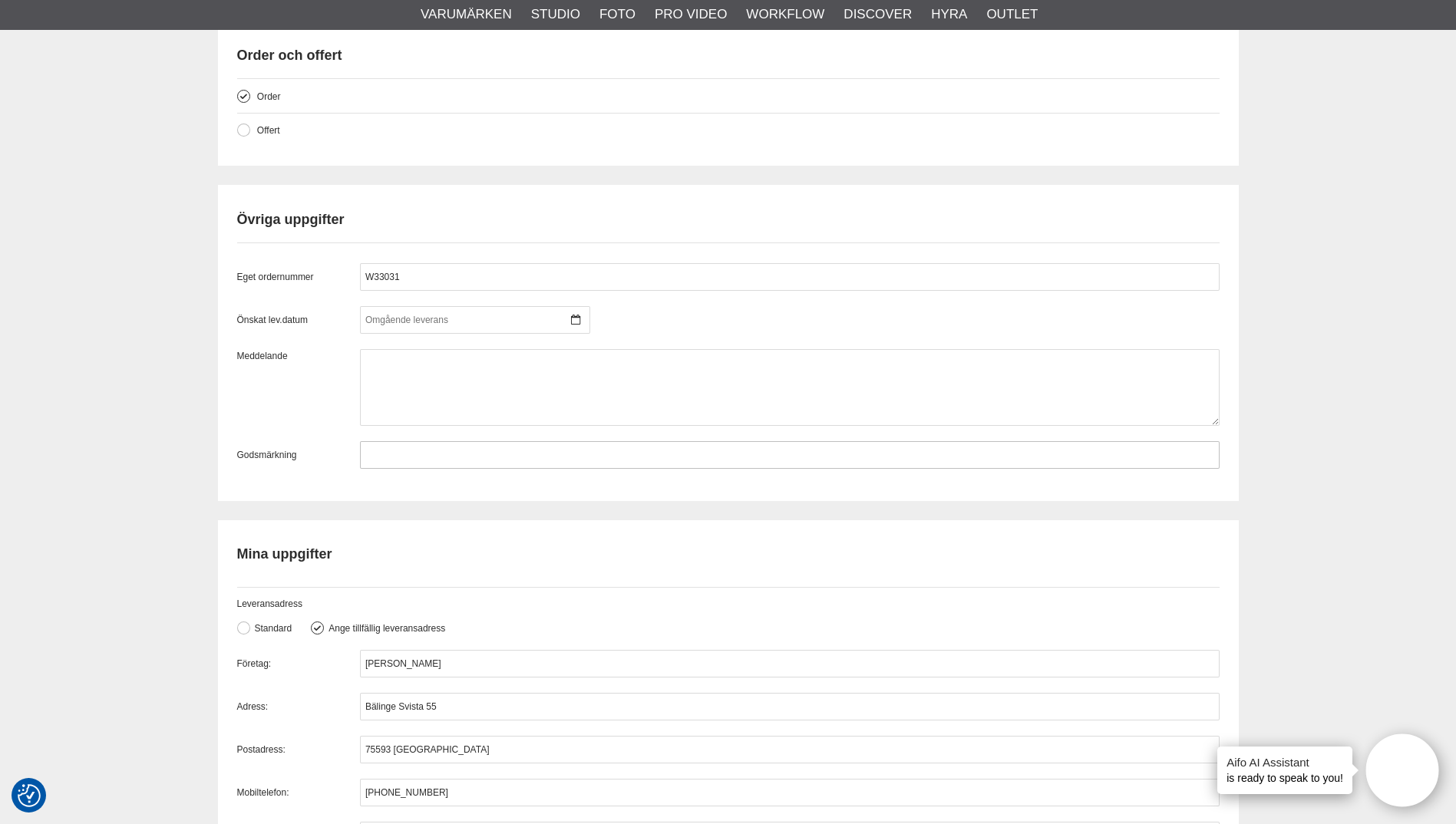
scroll to position [1228, 0]
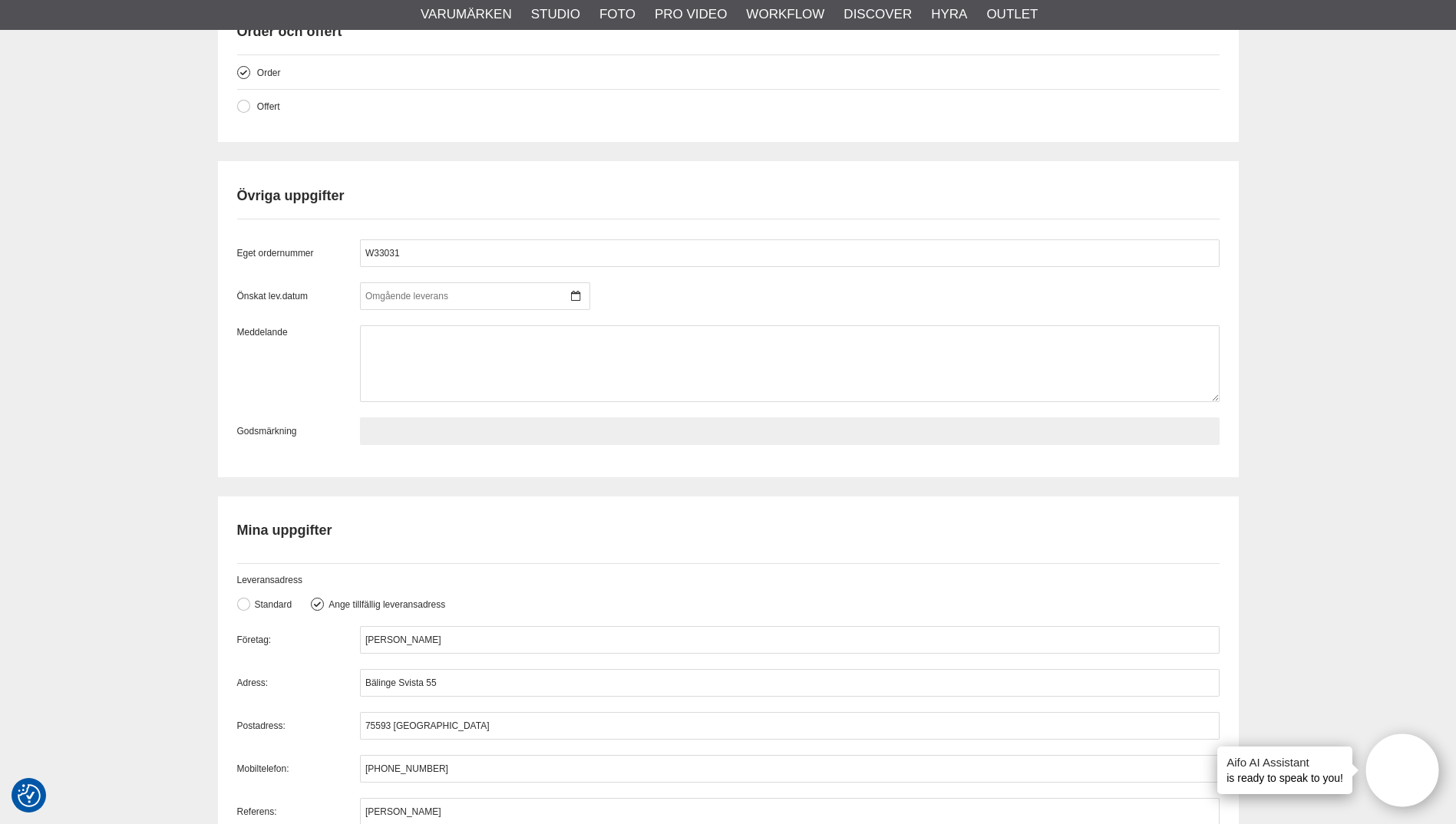
click at [559, 431] on input "text" at bounding box center [790, 432] width 859 height 27
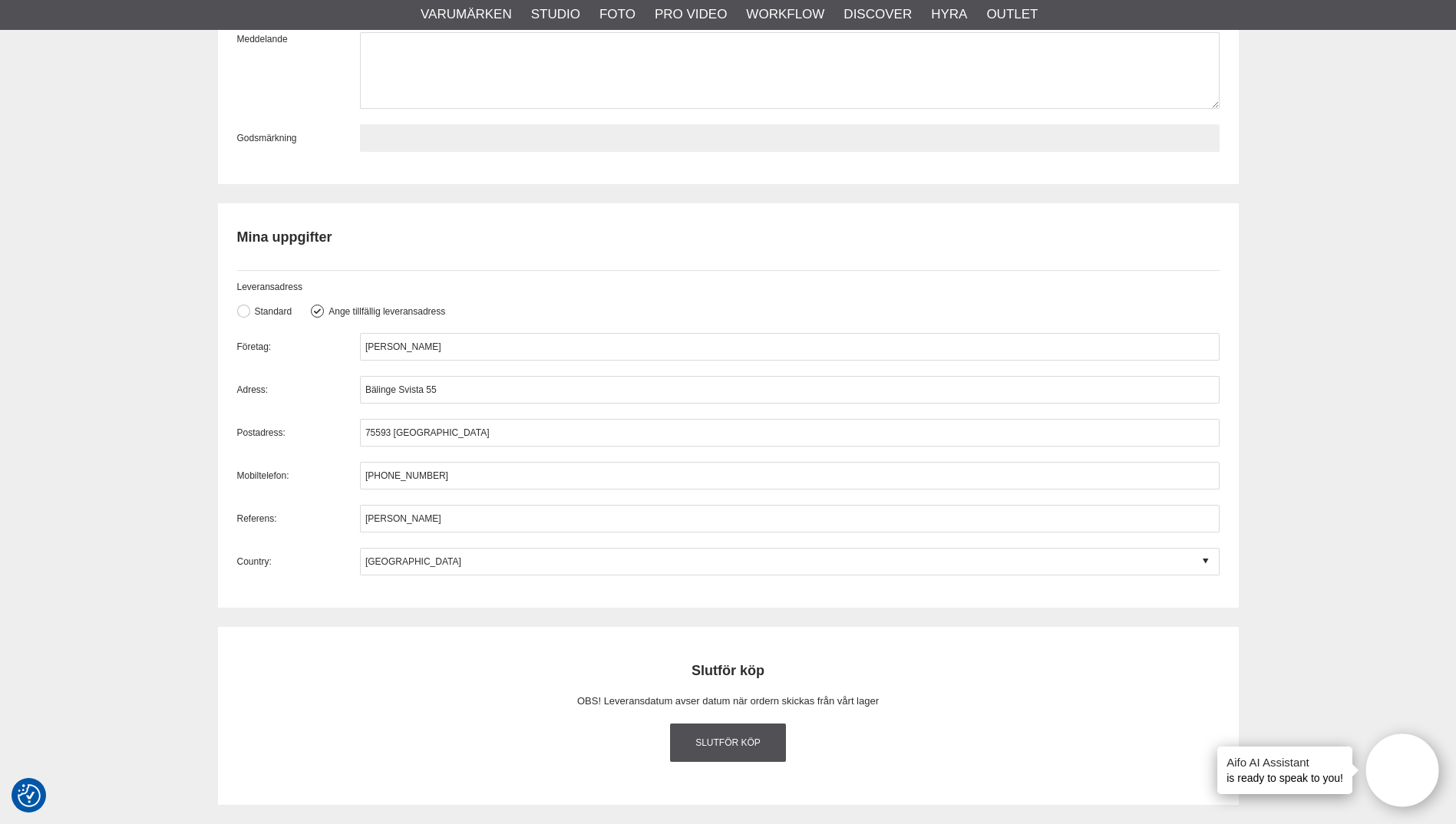
scroll to position [1535, 0]
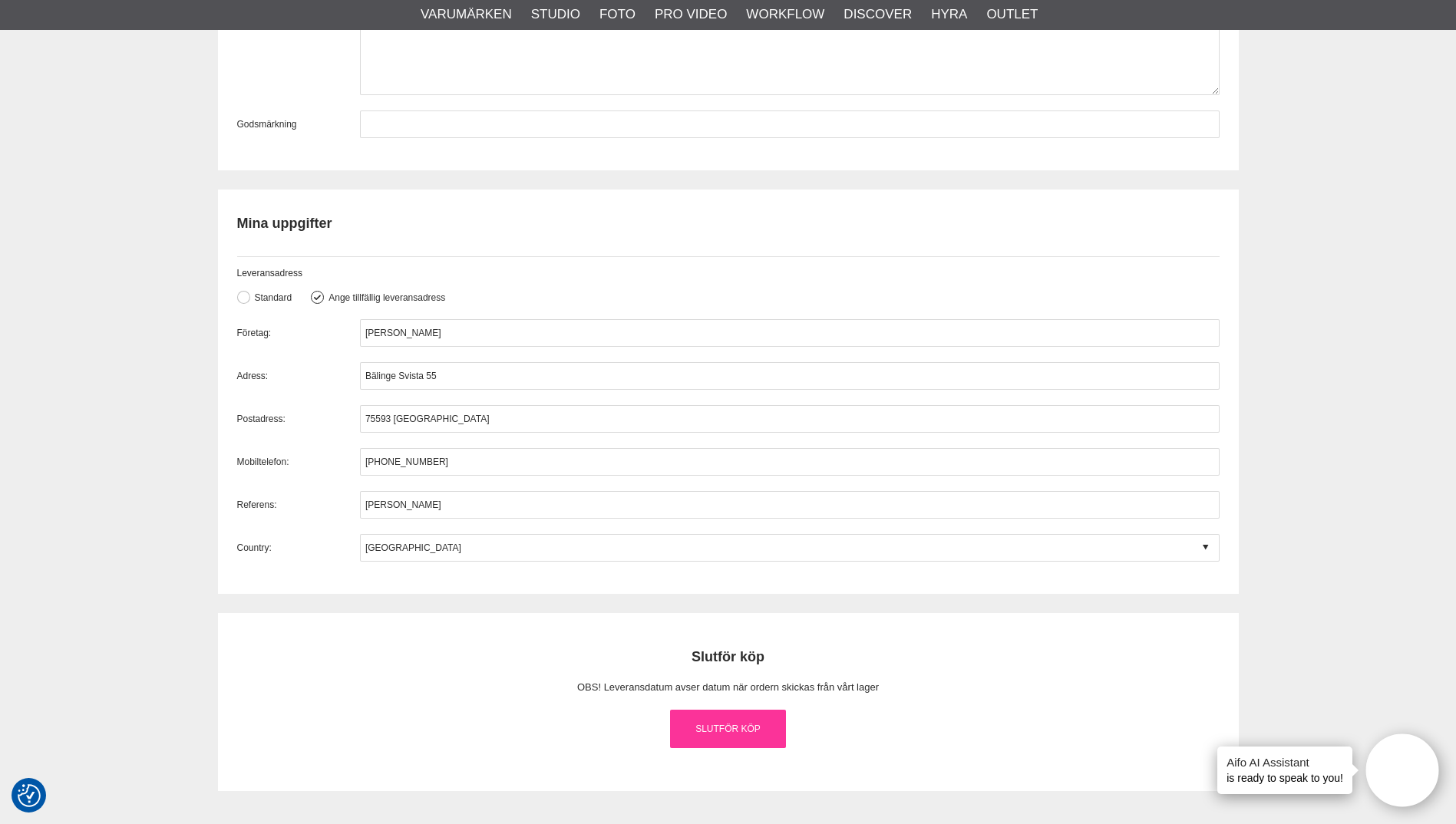
click at [736, 725] on link "Slutför köp" at bounding box center [728, 729] width 117 height 38
